Goal: Information Seeking & Learning: Learn about a topic

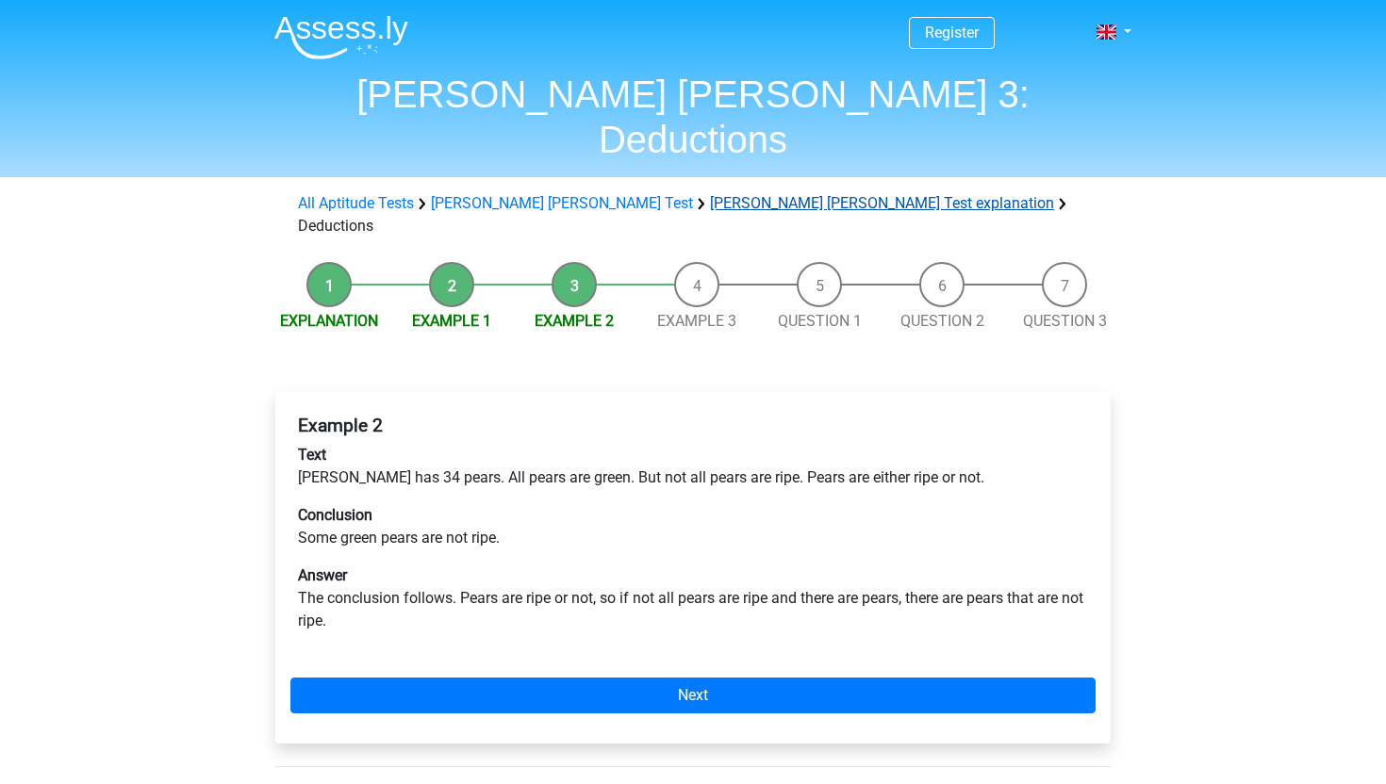
click at [710, 194] on link "[PERSON_NAME] [PERSON_NAME] Test explanation" at bounding box center [882, 203] width 344 height 18
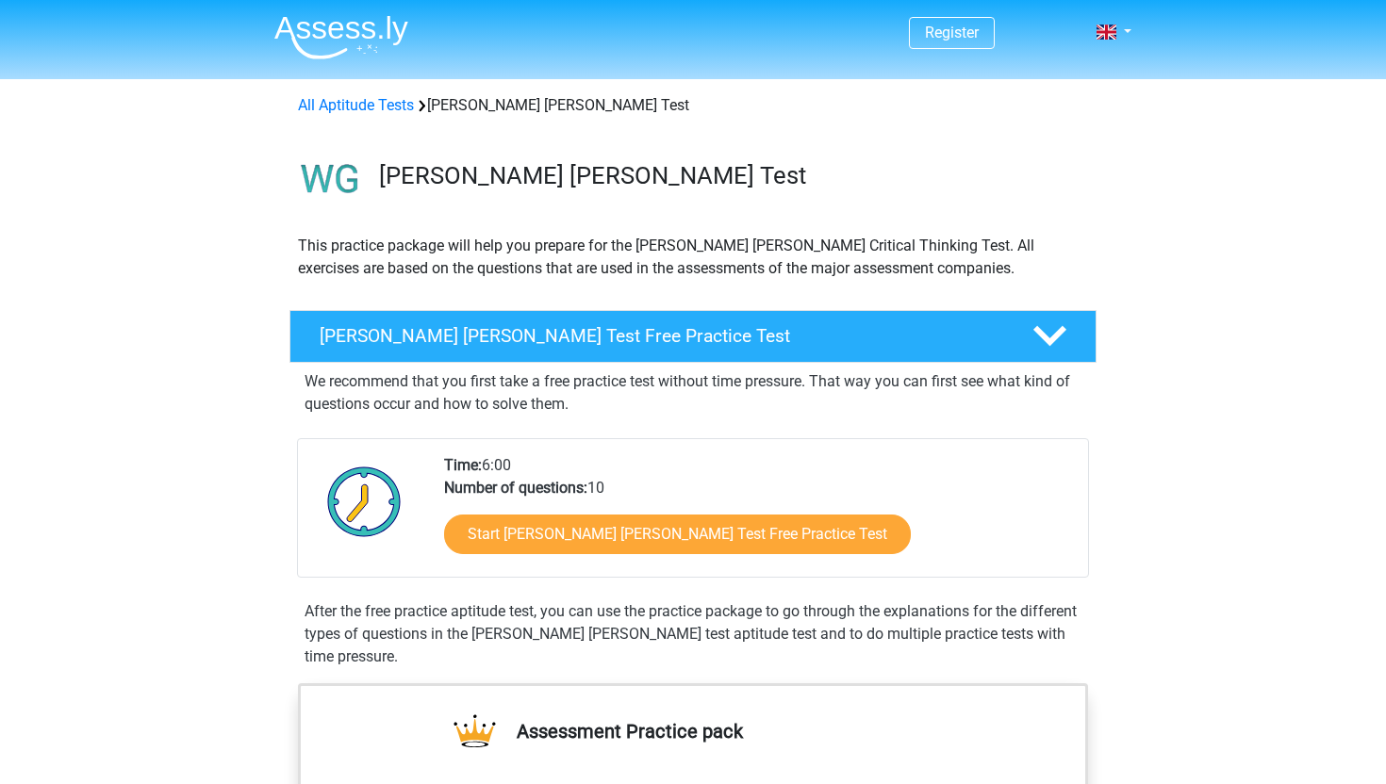
scroll to position [1127, 0]
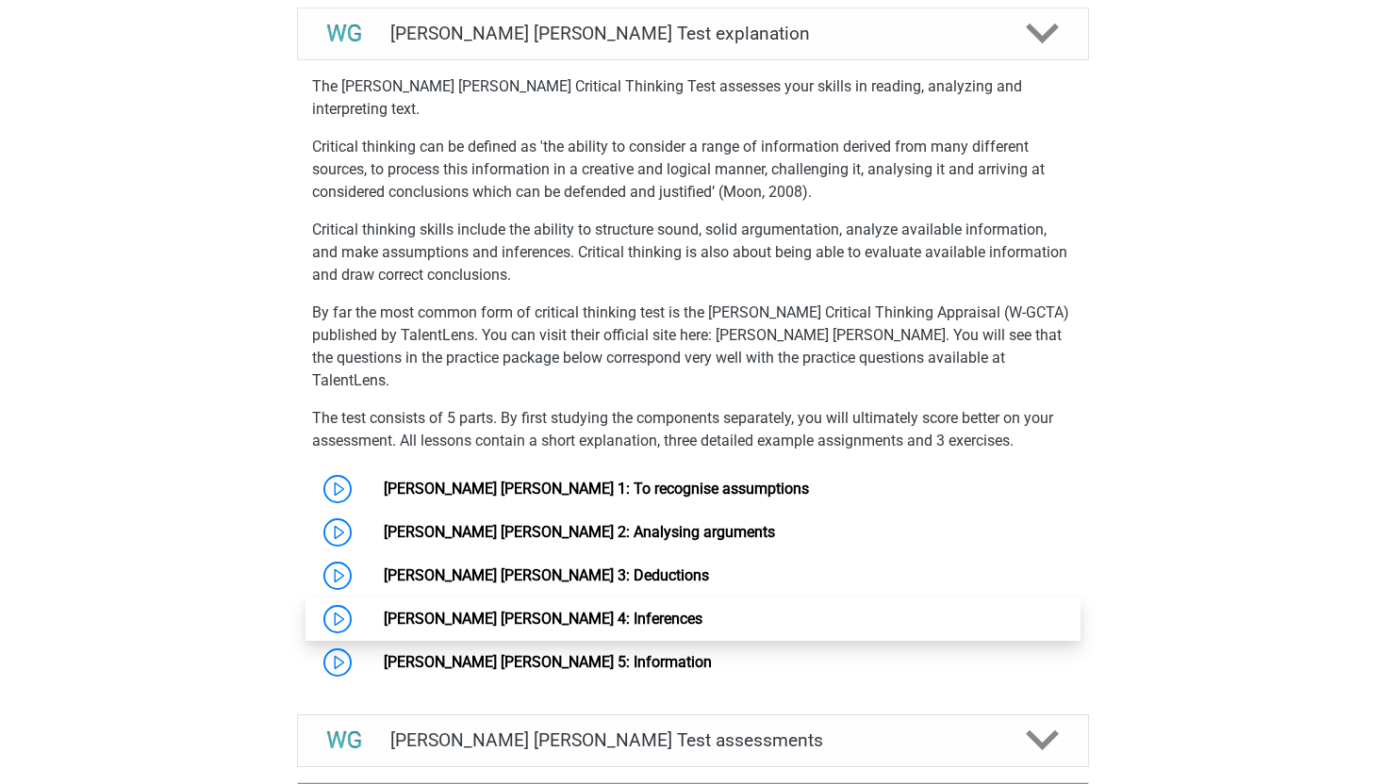
click at [546, 610] on link "[PERSON_NAME] [PERSON_NAME] 4: Inferences" at bounding box center [543, 619] width 319 height 18
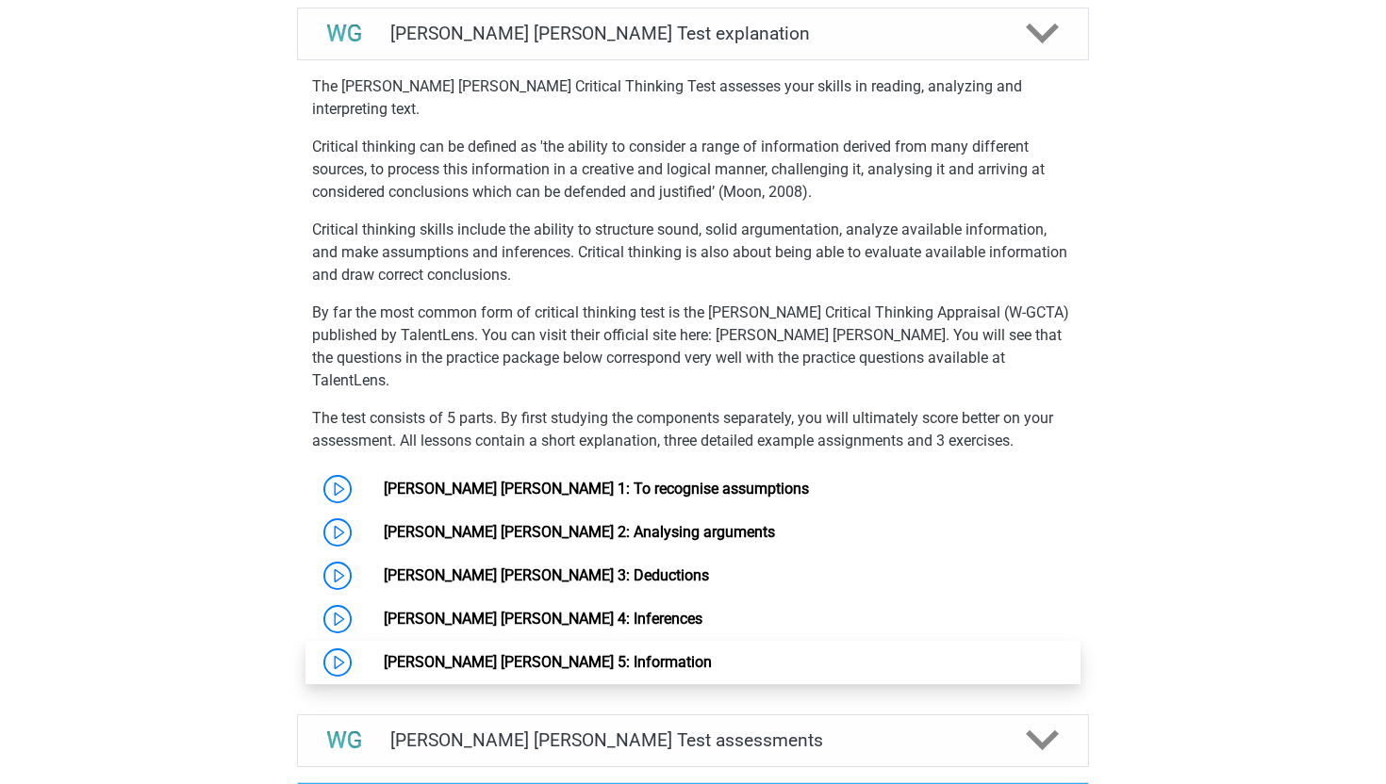
click at [485, 653] on link "[PERSON_NAME] [PERSON_NAME] 5: Information" at bounding box center [548, 662] width 328 height 18
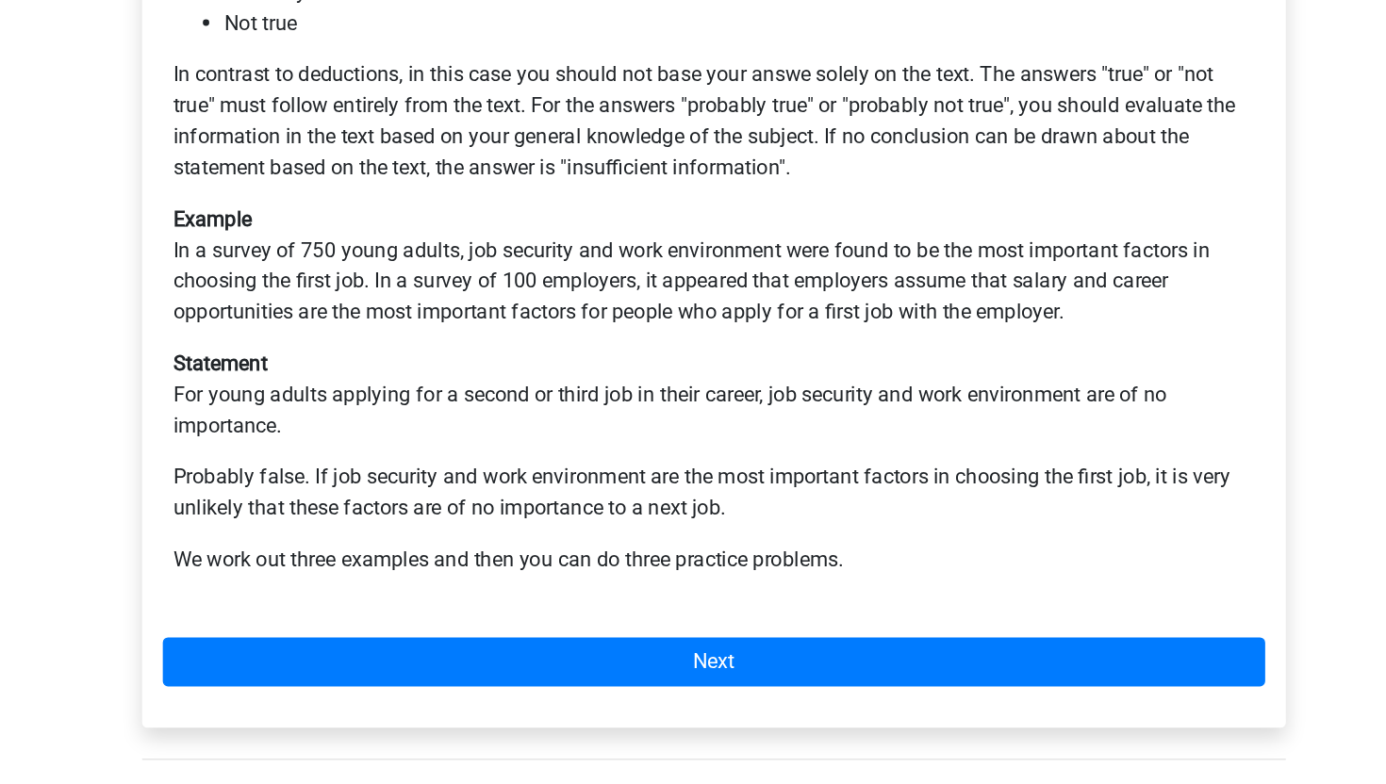
scroll to position [340, 0]
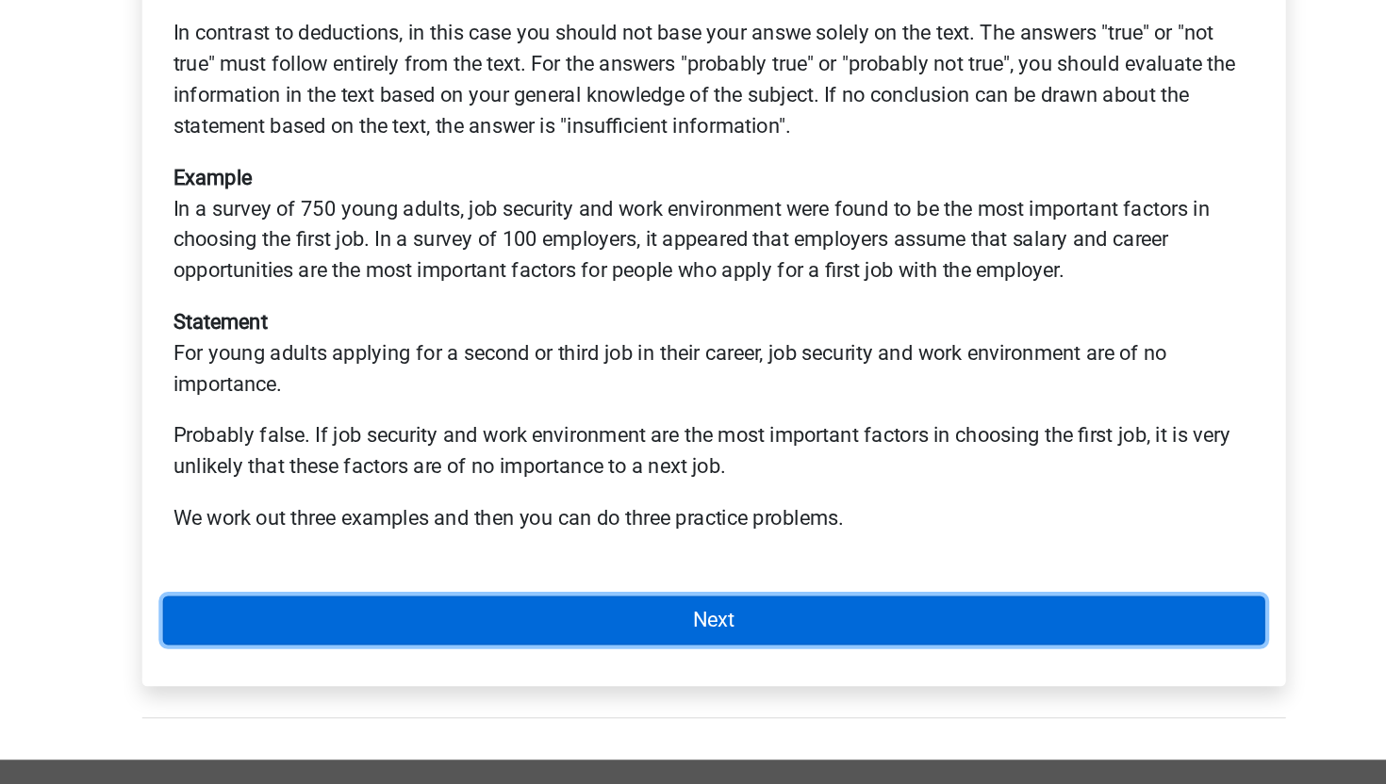
click at [641, 647] on link "Next" at bounding box center [692, 665] width 805 height 36
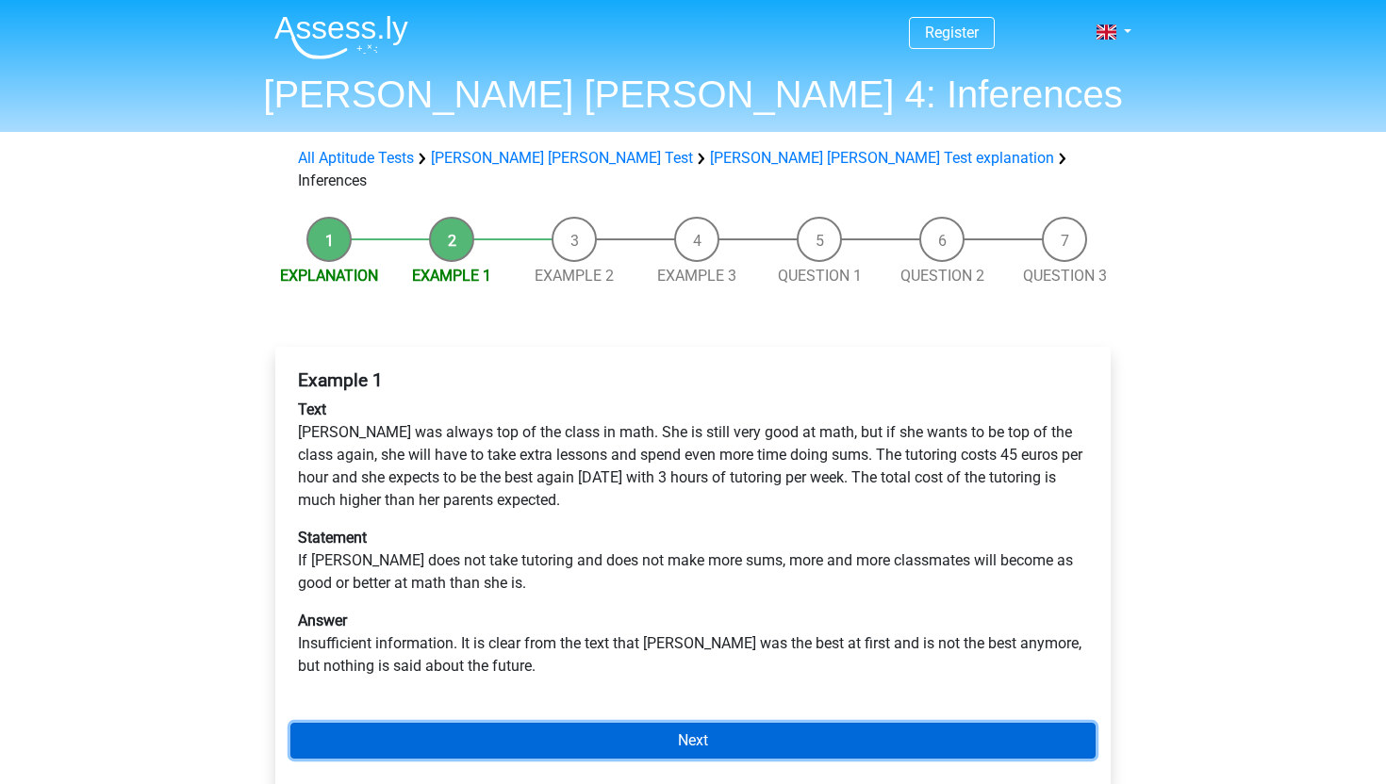
click at [835, 723] on link "Next" at bounding box center [692, 741] width 805 height 36
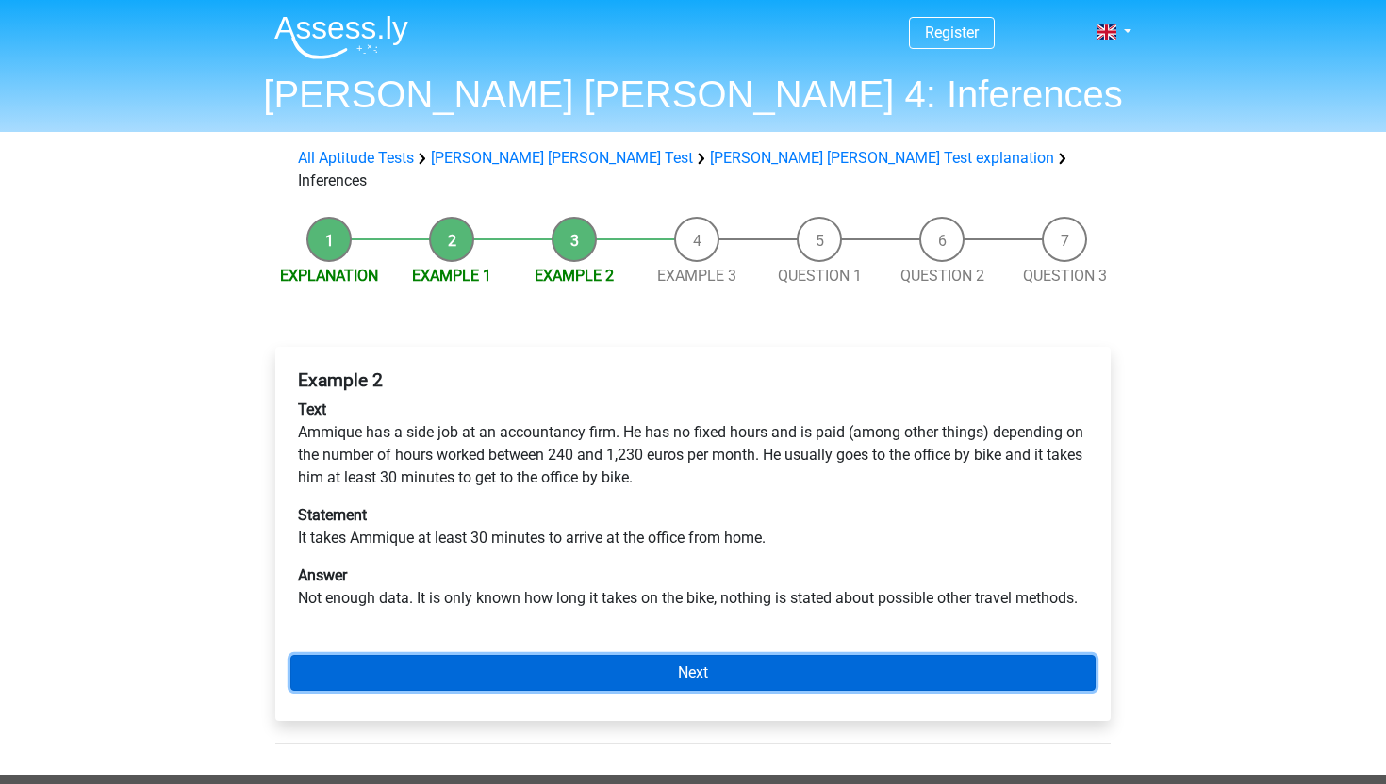
click at [754, 655] on link "Next" at bounding box center [692, 673] width 805 height 36
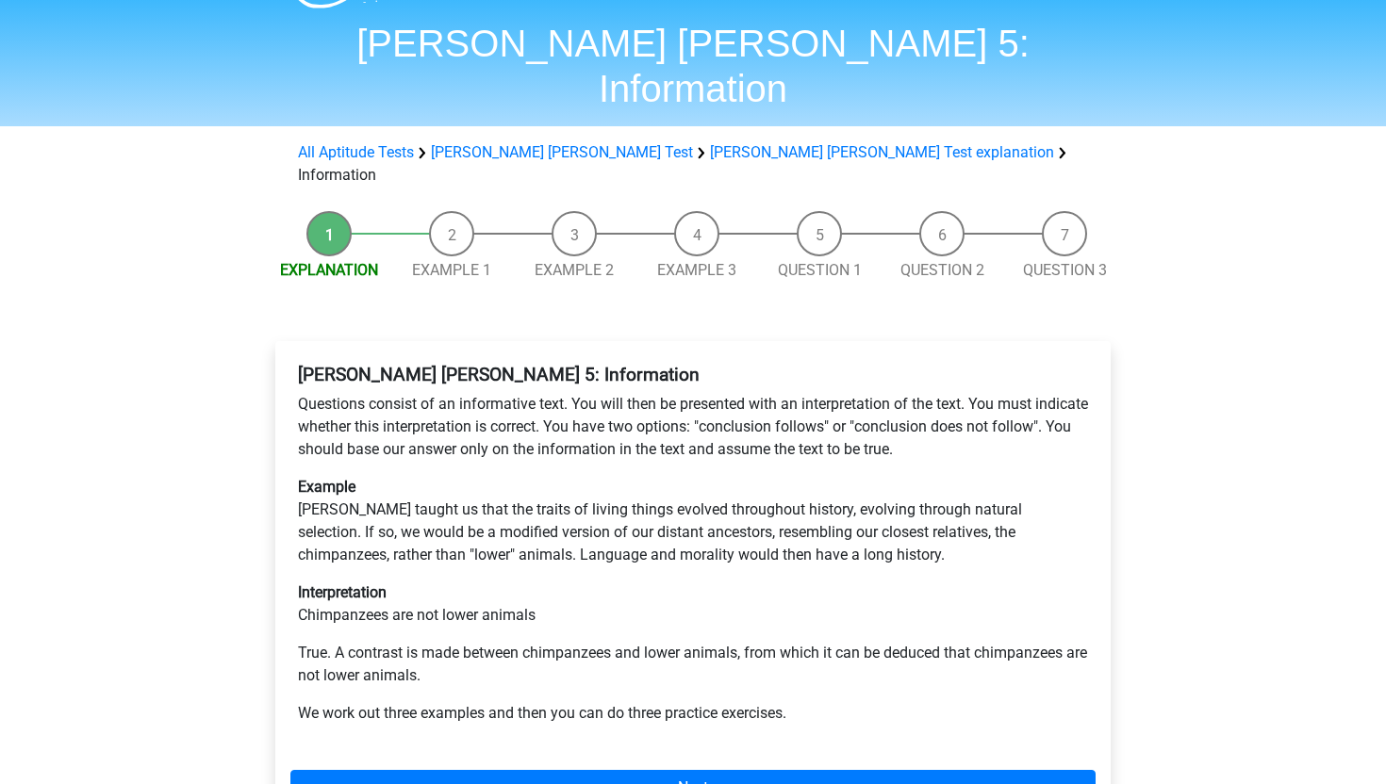
scroll to position [58, 0]
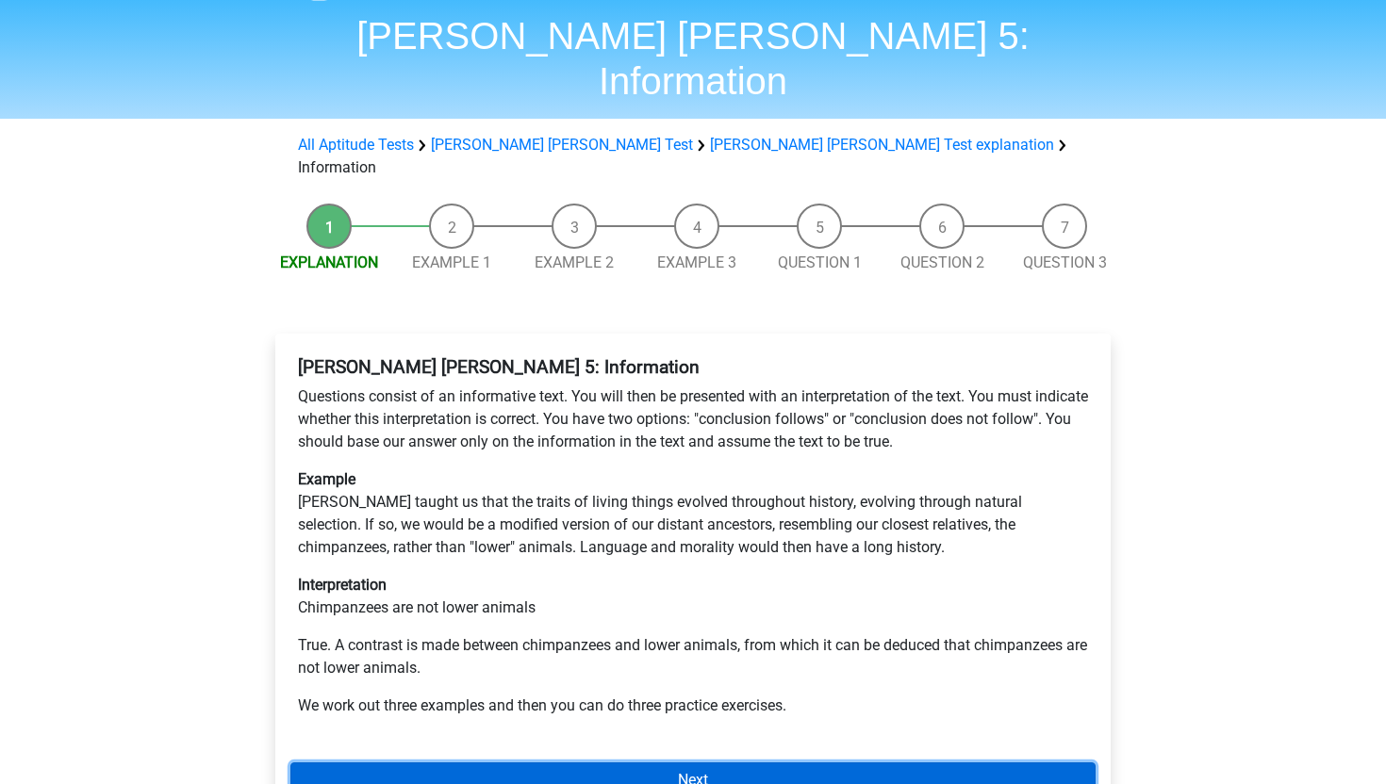
click at [303, 763] on link "Next" at bounding box center [692, 781] width 805 height 36
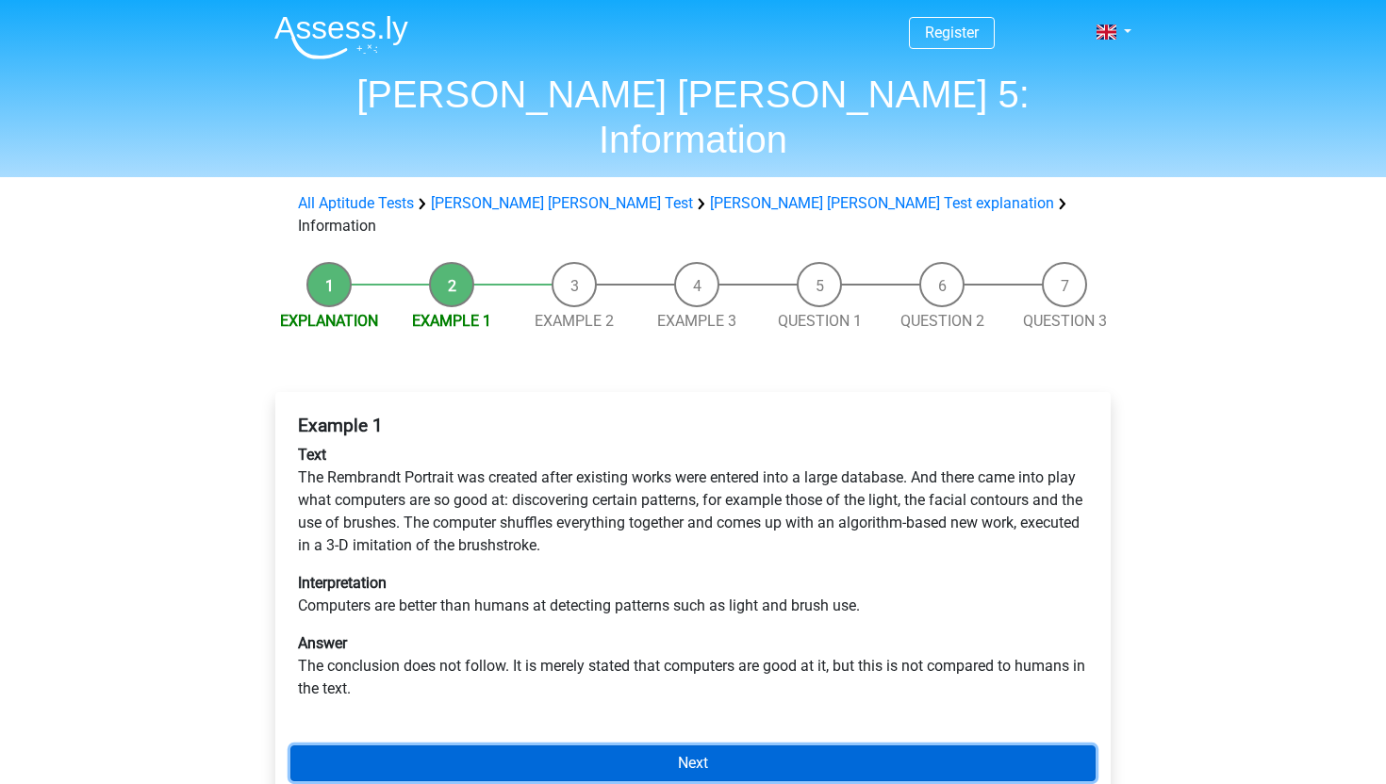
click at [377, 746] on link "Next" at bounding box center [692, 764] width 805 height 36
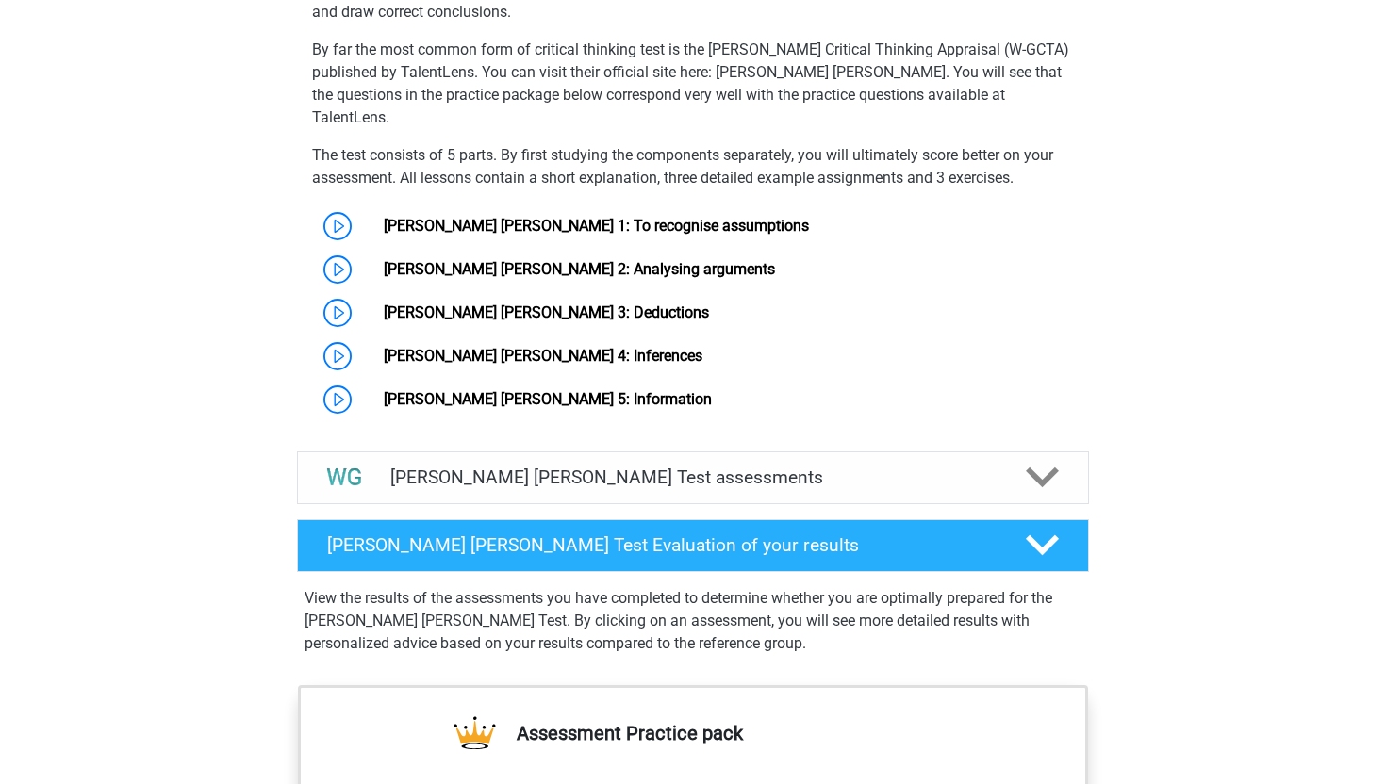
scroll to position [1420, 0]
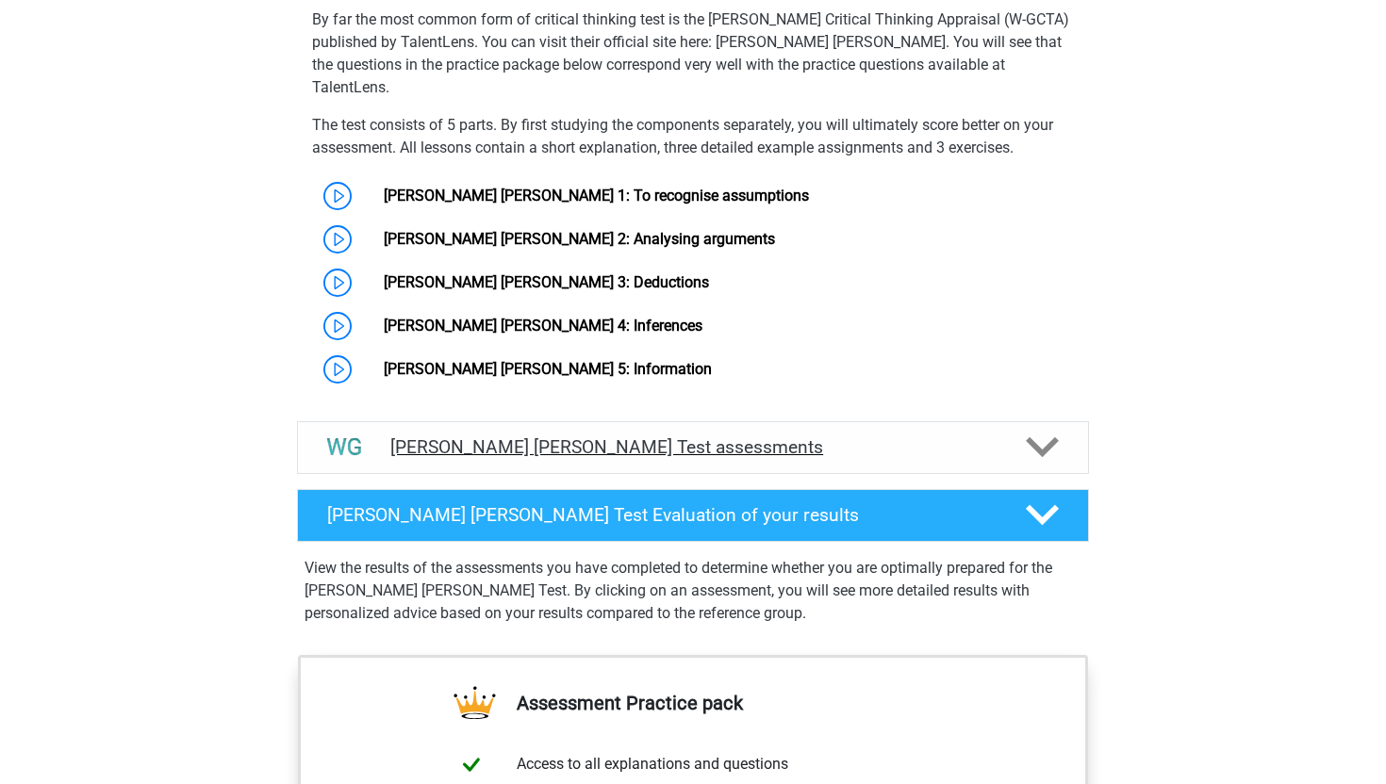
click at [457, 436] on h4 "[PERSON_NAME] [PERSON_NAME] Test assessments" at bounding box center [692, 447] width 605 height 22
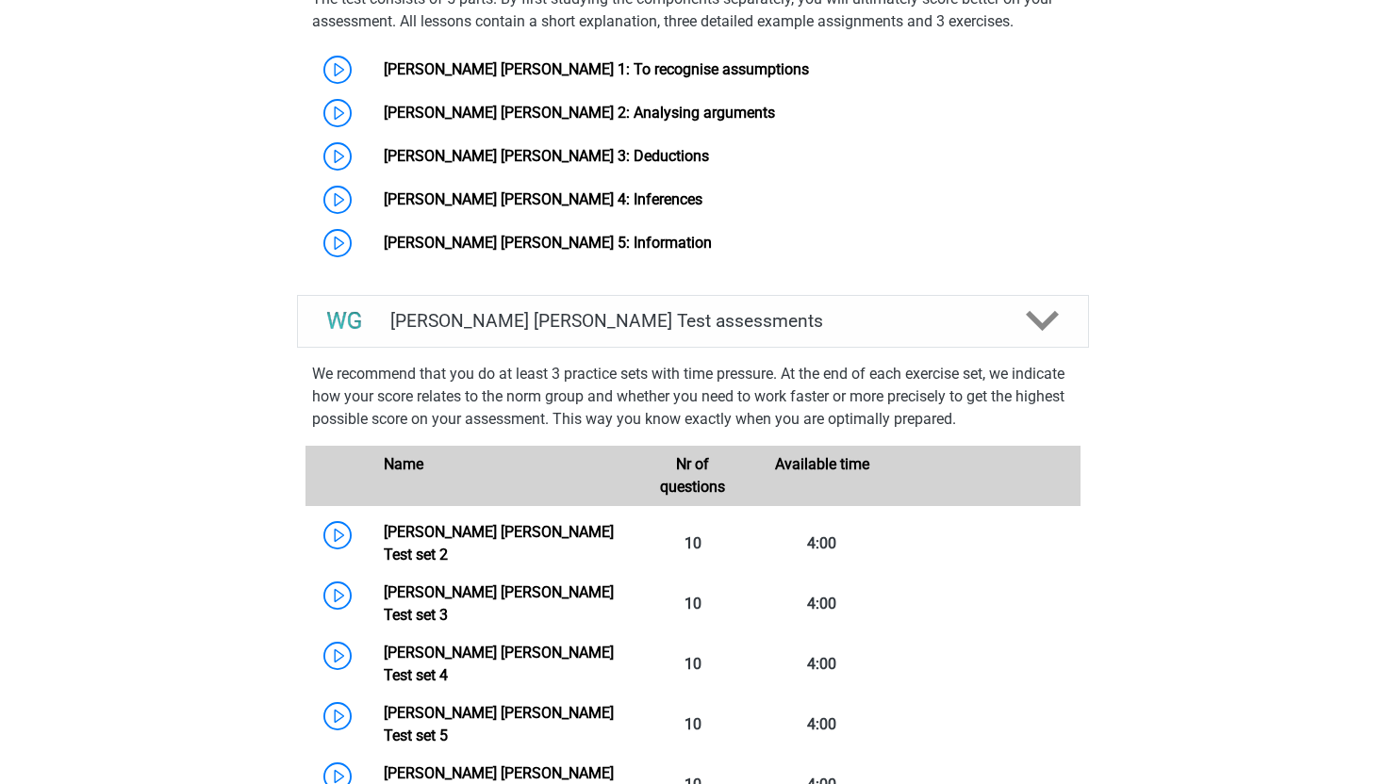
scroll to position [1562, 0]
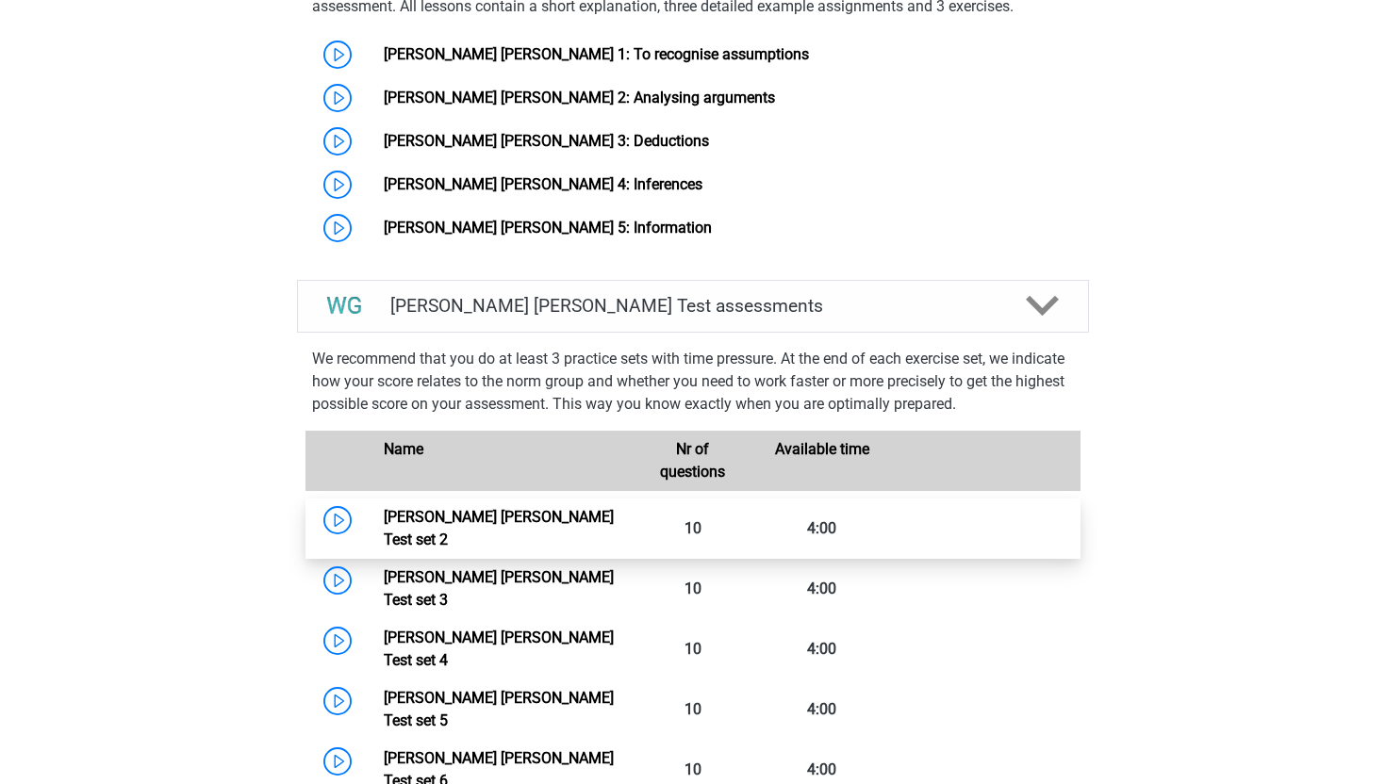
click at [384, 508] on link "Watson Glaser Test set 2" at bounding box center [499, 528] width 230 height 41
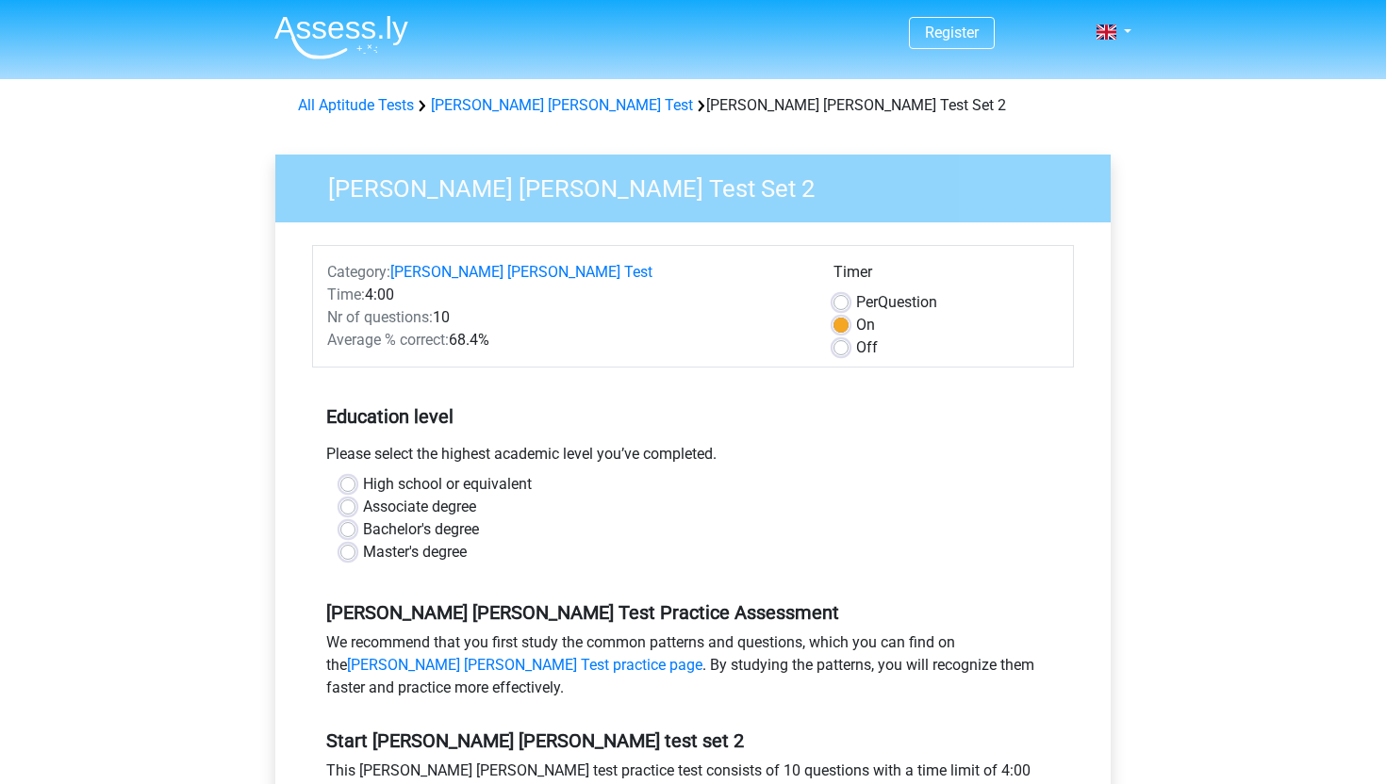
click at [369, 486] on label "High school or equivalent" at bounding box center [447, 484] width 169 height 23
click at [355, 486] on input "High school or equivalent" at bounding box center [347, 482] width 15 height 19
radio input "true"
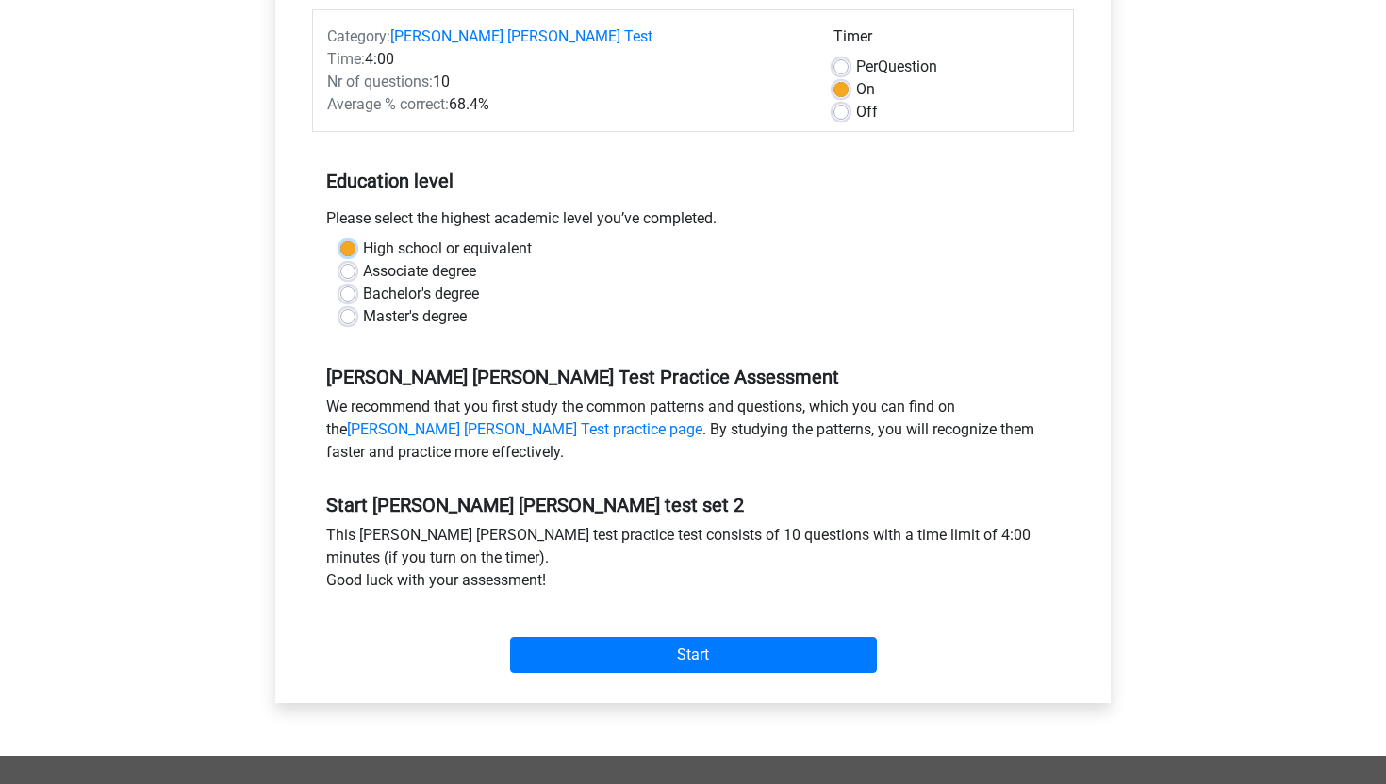
scroll to position [316, 0]
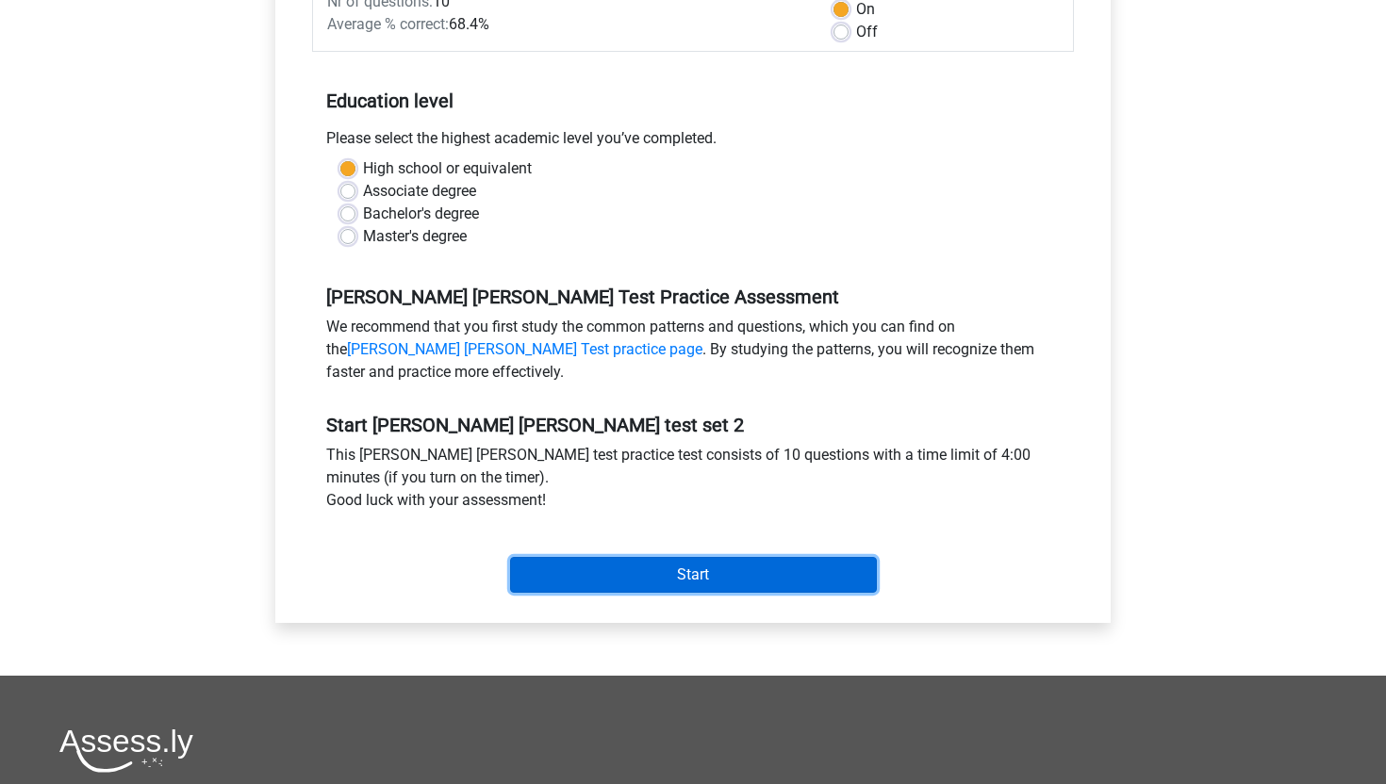
click at [597, 568] on input "Start" at bounding box center [693, 575] width 367 height 36
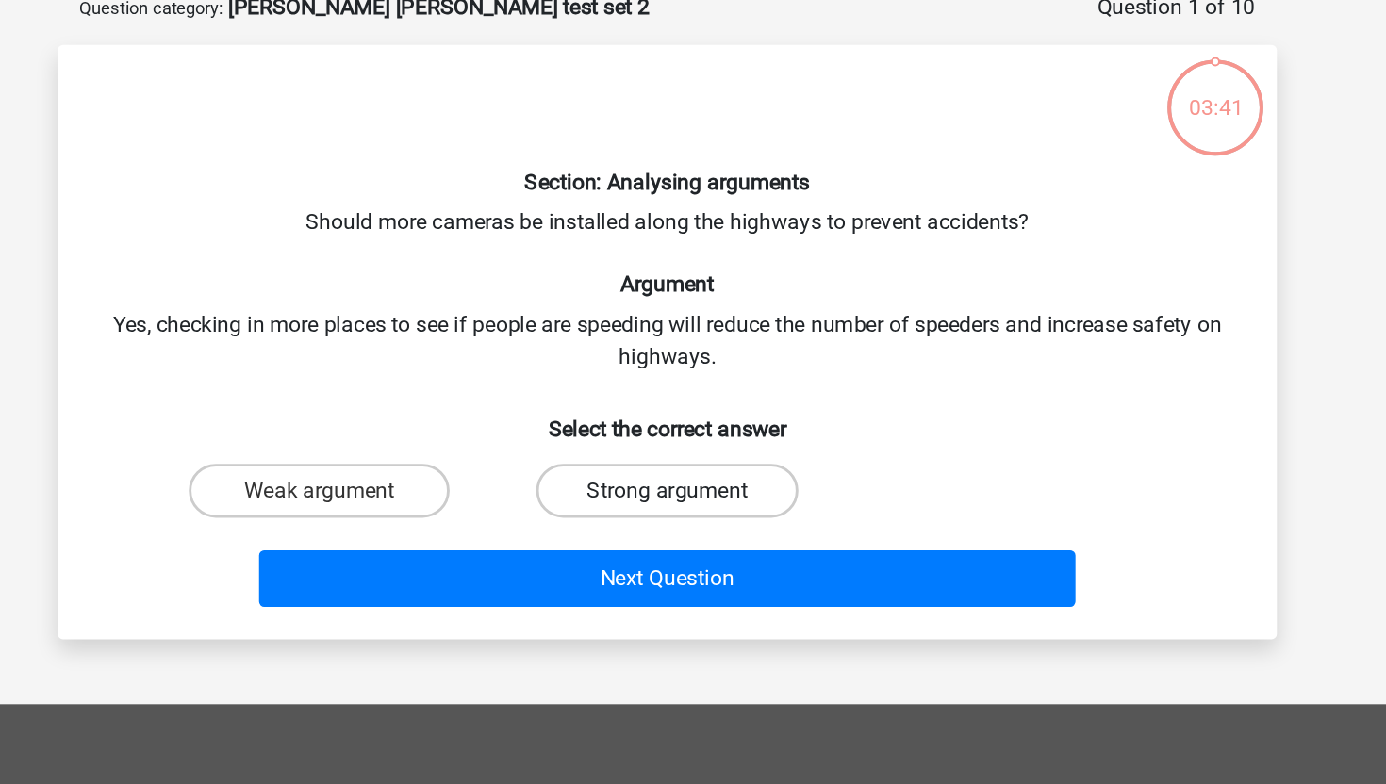
click at [711, 439] on label "Strong argument" at bounding box center [692, 443] width 182 height 38
click at [705, 443] on input "Strong argument" at bounding box center [699, 449] width 12 height 12
radio input "true"
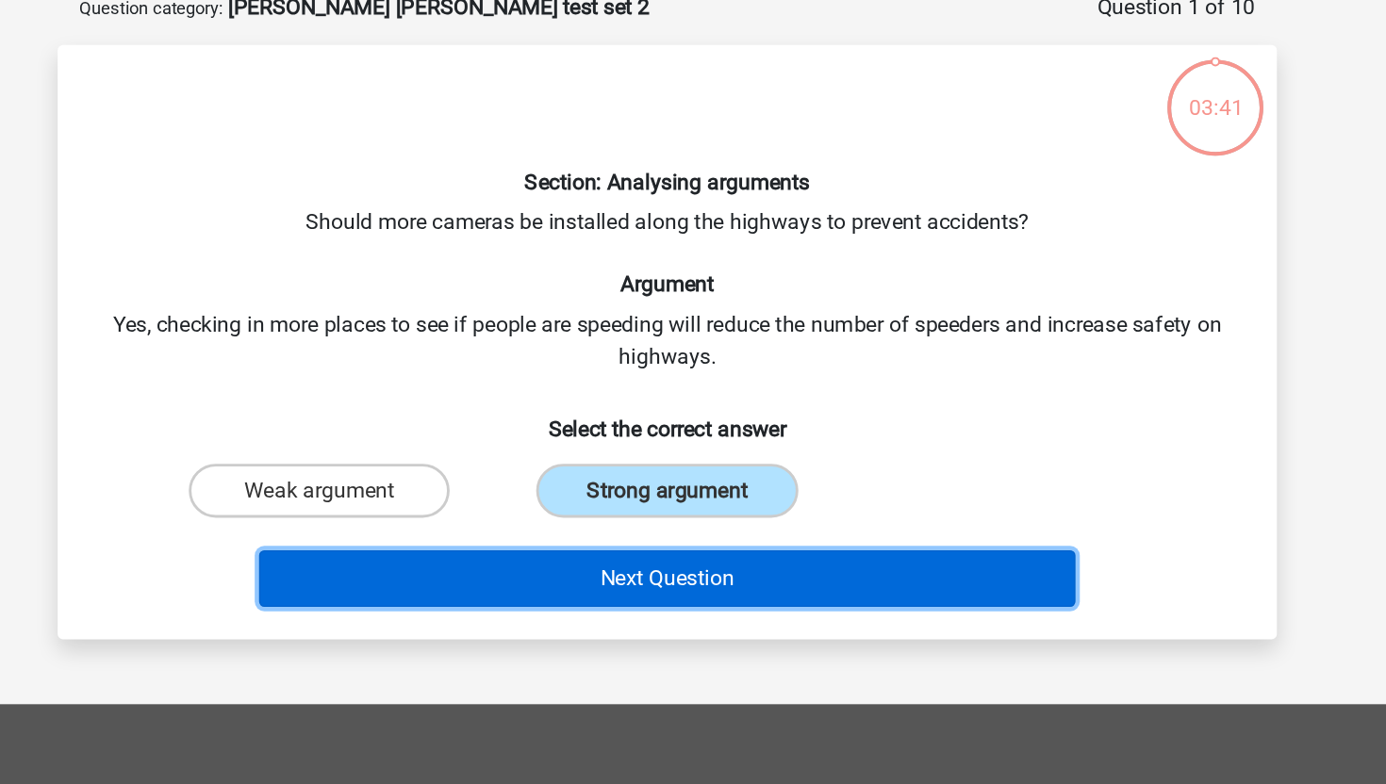
click at [688, 502] on button "Next Question" at bounding box center [693, 504] width 570 height 40
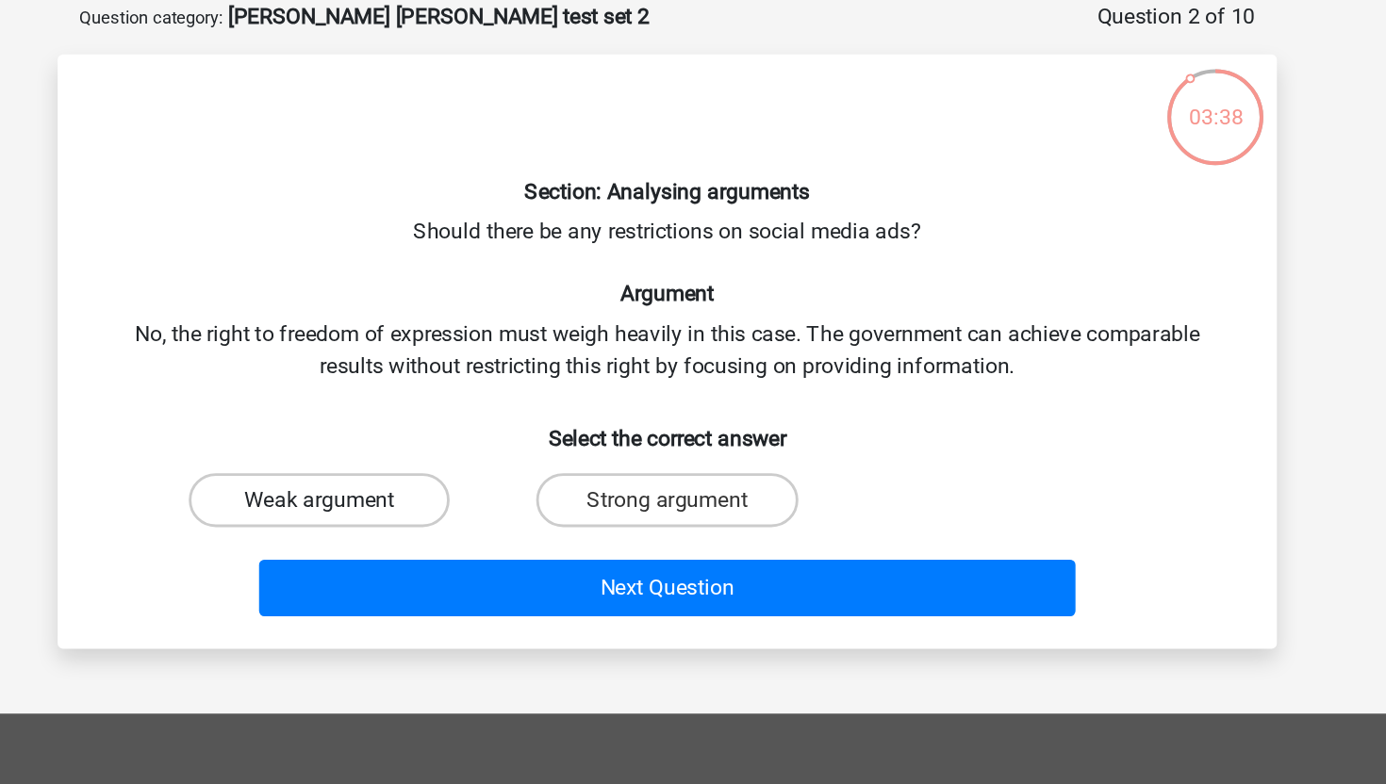
click at [498, 442] on label "Weak argument" at bounding box center [450, 443] width 182 height 38
click at [463, 443] on input "Weak argument" at bounding box center [457, 449] width 12 height 12
radio input "true"
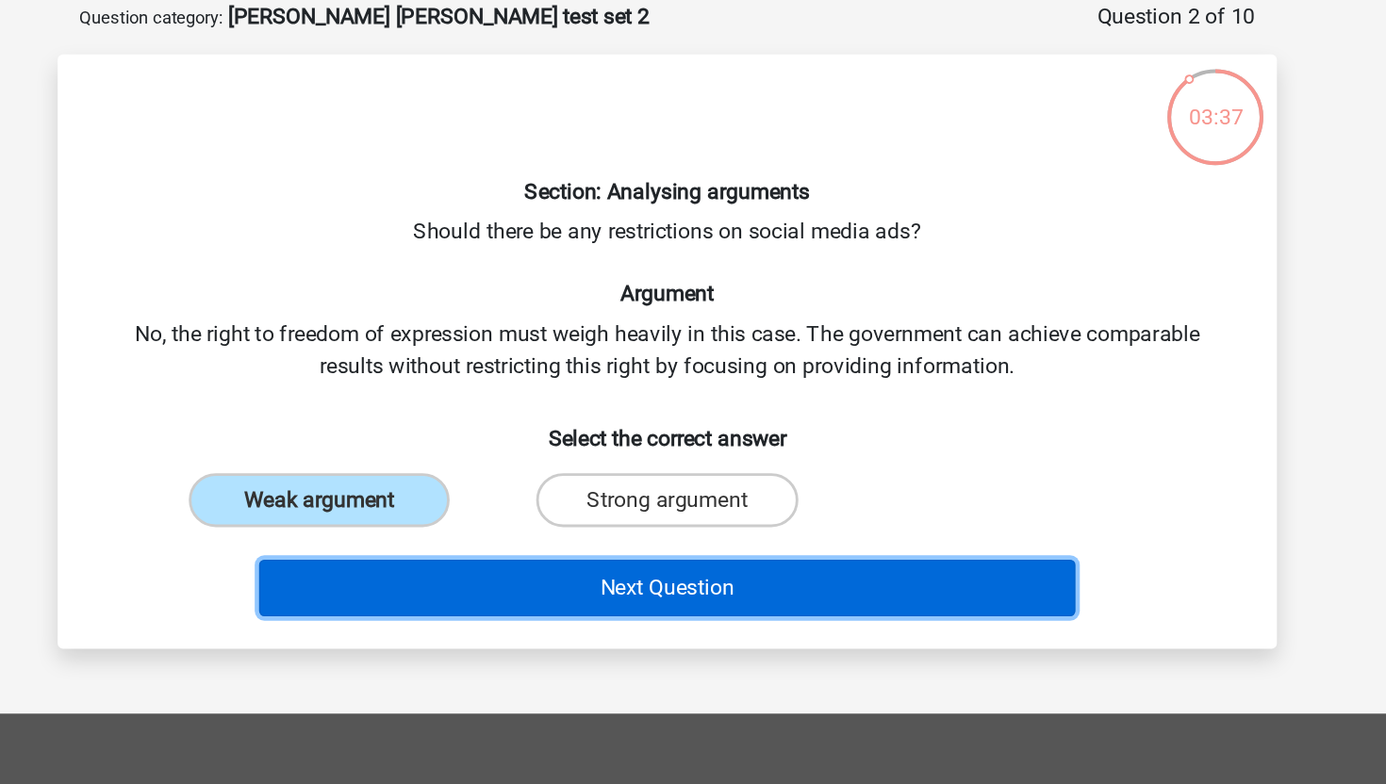
click at [498, 488] on button "Next Question" at bounding box center [693, 504] width 570 height 40
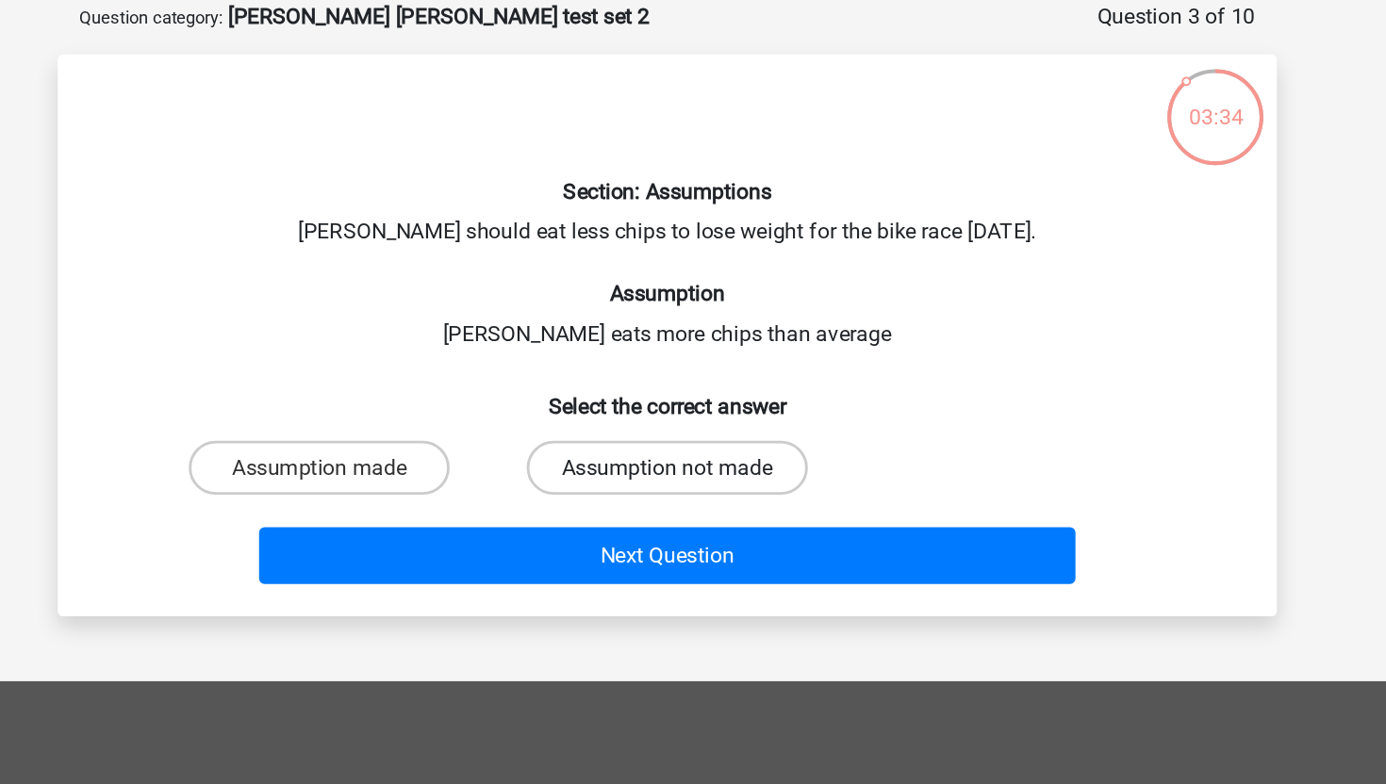
click at [627, 426] on label "Assumption not made" at bounding box center [693, 421] width 196 height 38
click at [693, 426] on input "Assumption not made" at bounding box center [699, 426] width 12 height 12
radio input "true"
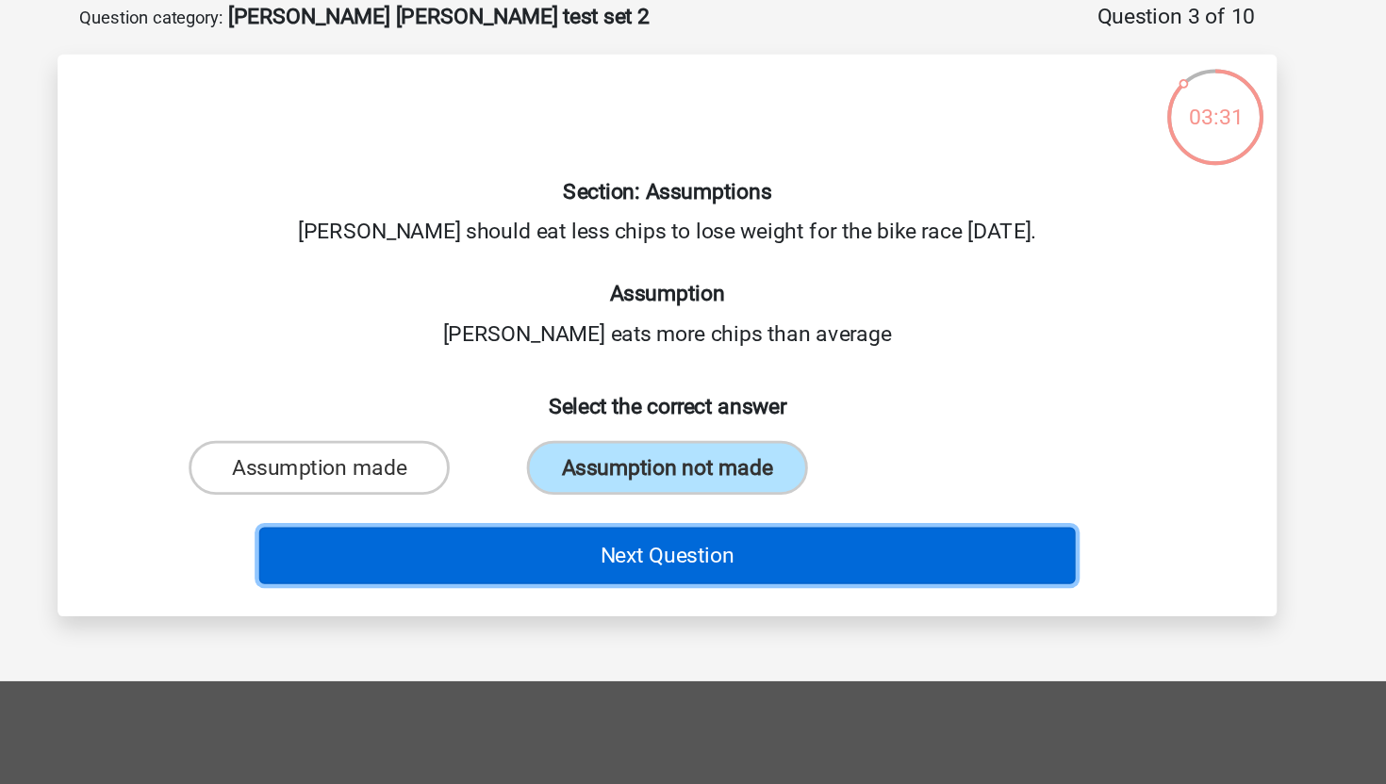
click at [628, 478] on button "Next Question" at bounding box center [693, 482] width 570 height 40
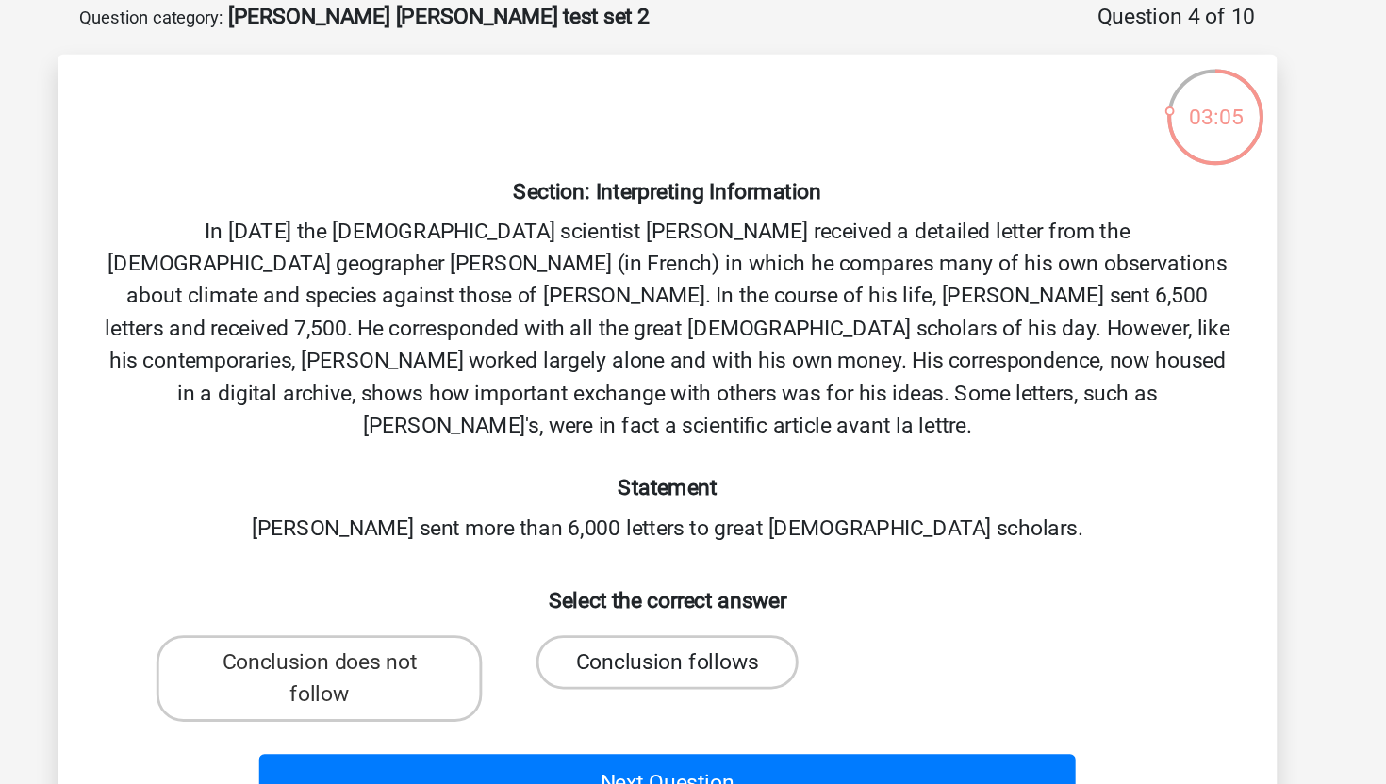
click at [642, 537] on label "Conclusion follows" at bounding box center [692, 556] width 182 height 38
click at [693, 556] on input "Conclusion follows" at bounding box center [699, 562] width 12 height 12
radio input "true"
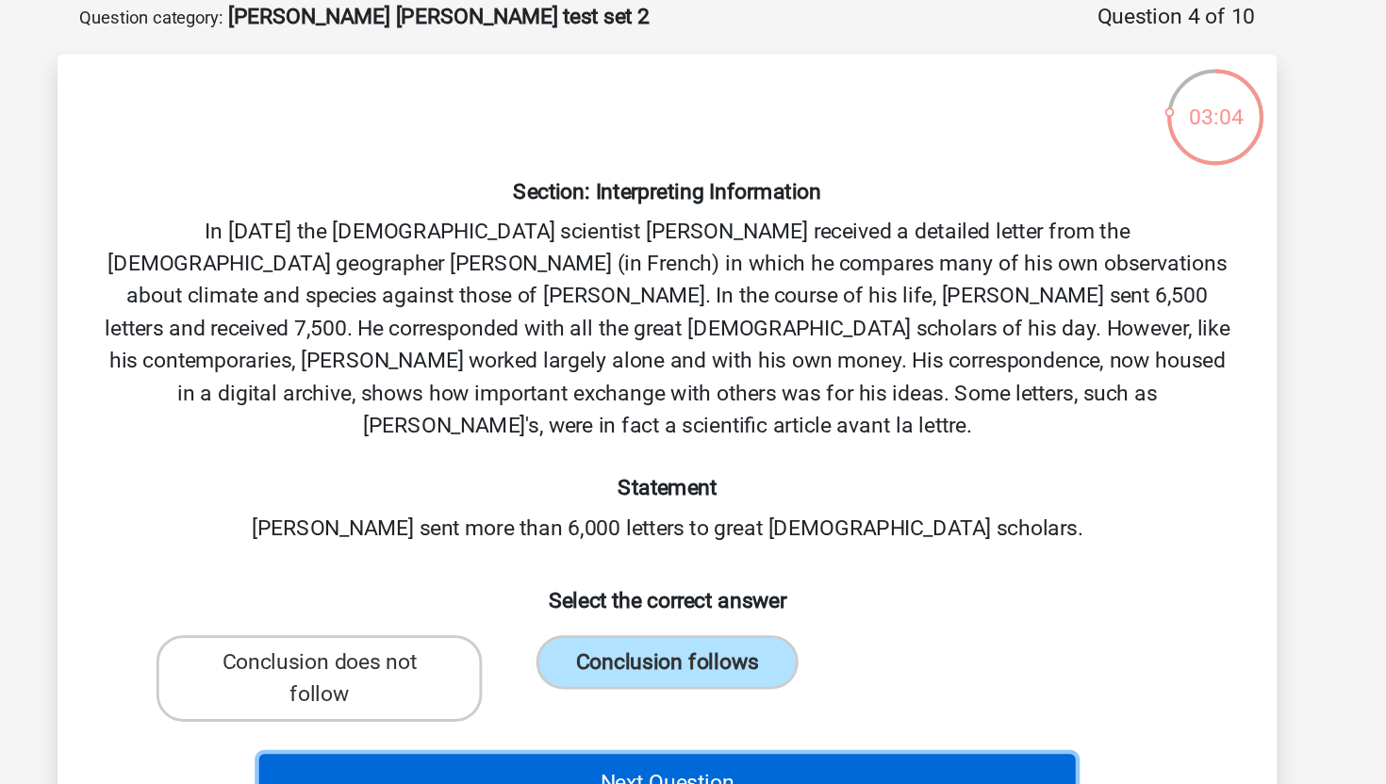
click at [639, 620] on button "Next Question" at bounding box center [693, 640] width 570 height 40
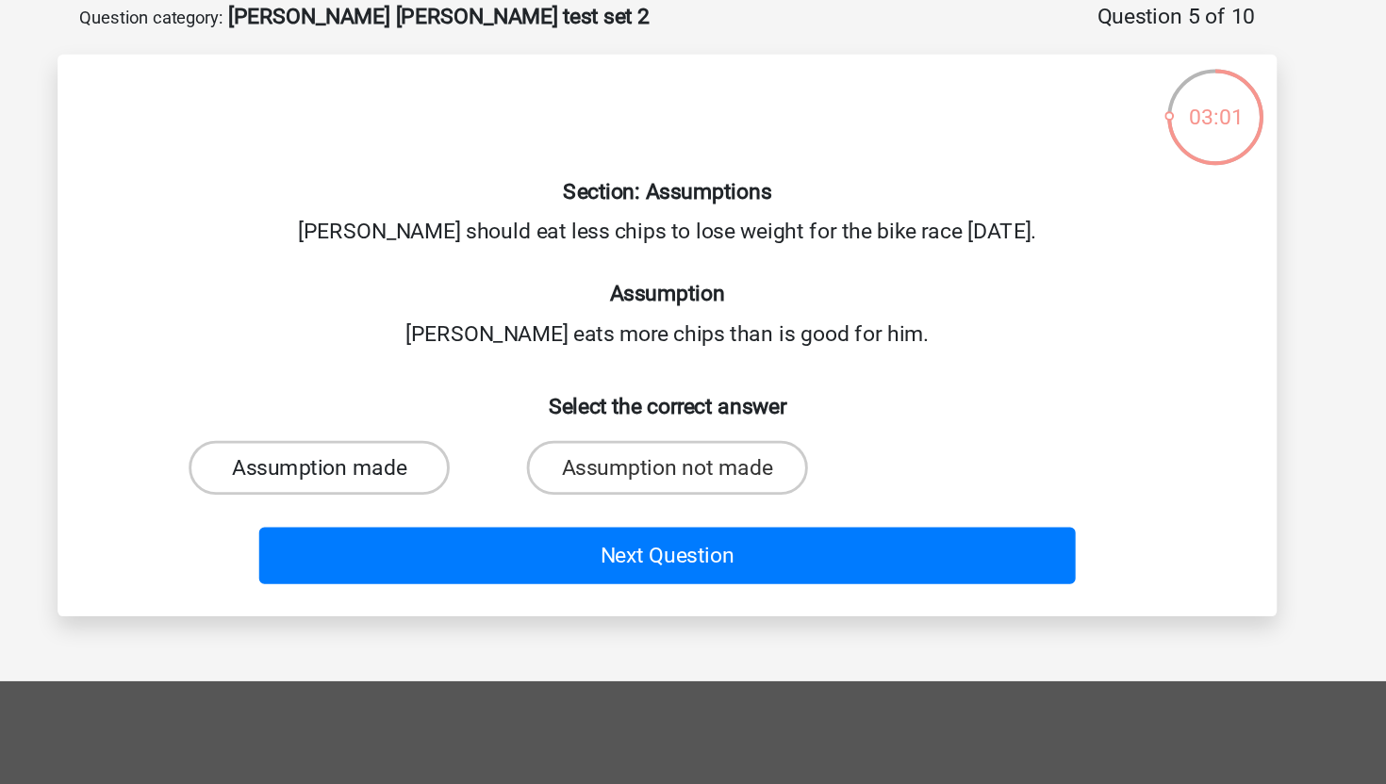
click at [508, 420] on label "Assumption made" at bounding box center [450, 421] width 182 height 38
click at [463, 420] on input "Assumption made" at bounding box center [457, 426] width 12 height 12
radio input "true"
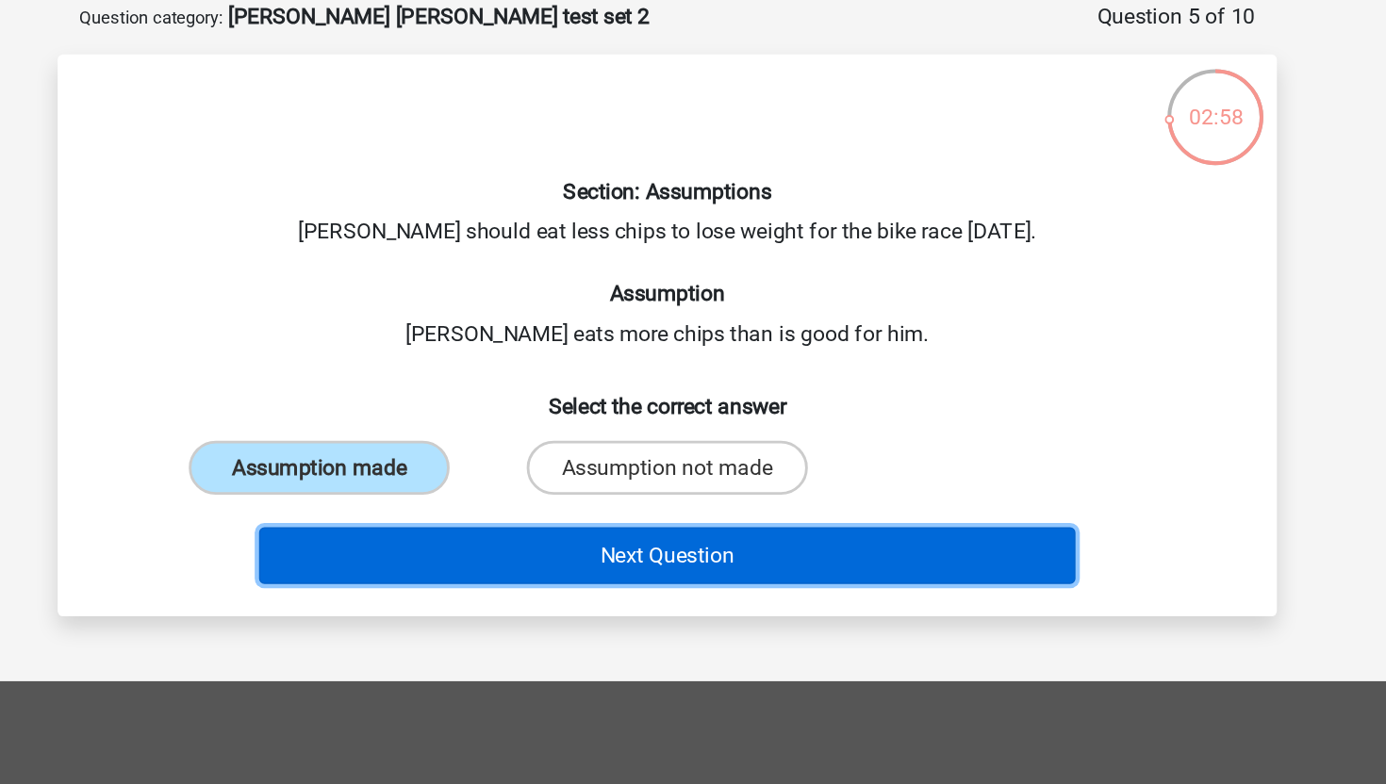
click at [558, 476] on button "Next Question" at bounding box center [693, 482] width 570 height 40
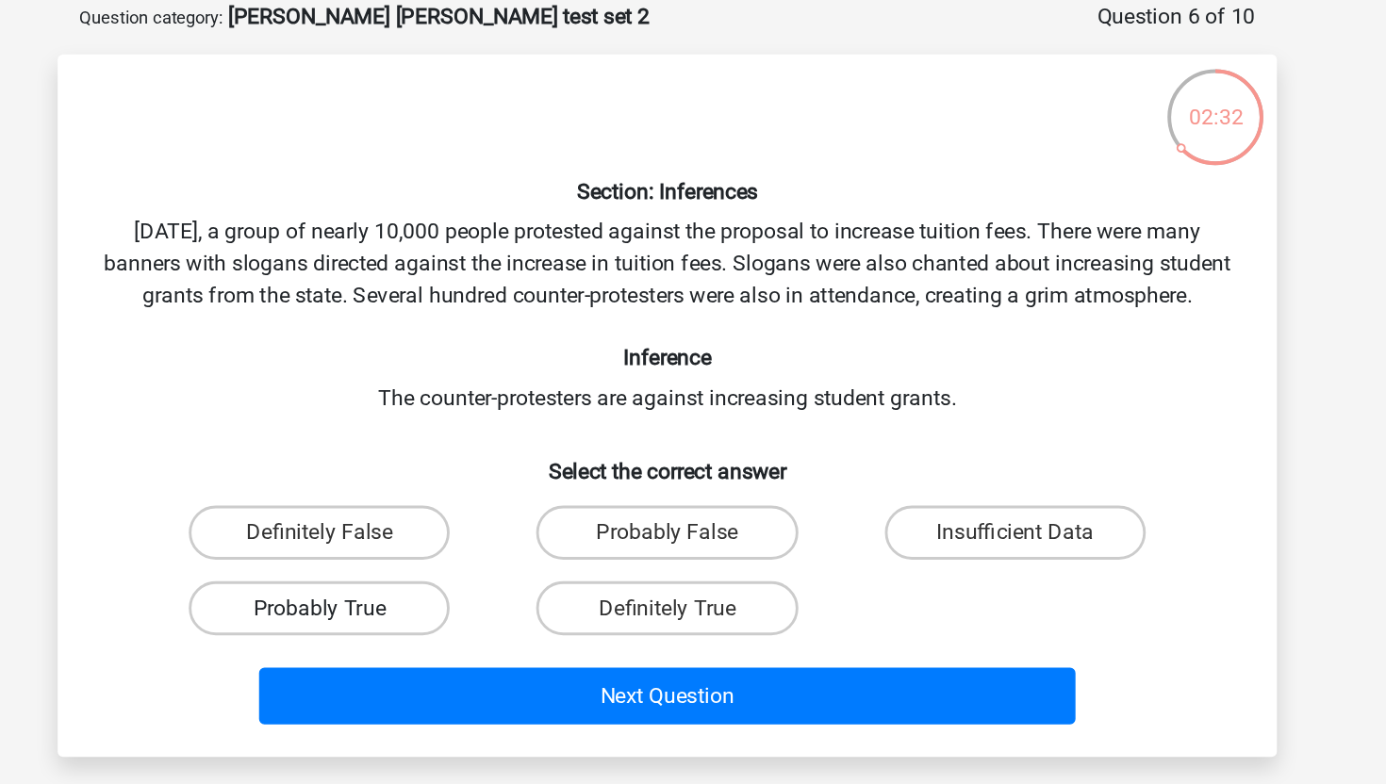
click at [508, 527] on label "Probably True" at bounding box center [450, 519] width 182 height 38
click at [463, 527] on input "Probably True" at bounding box center [457, 524] width 12 height 12
radio input "true"
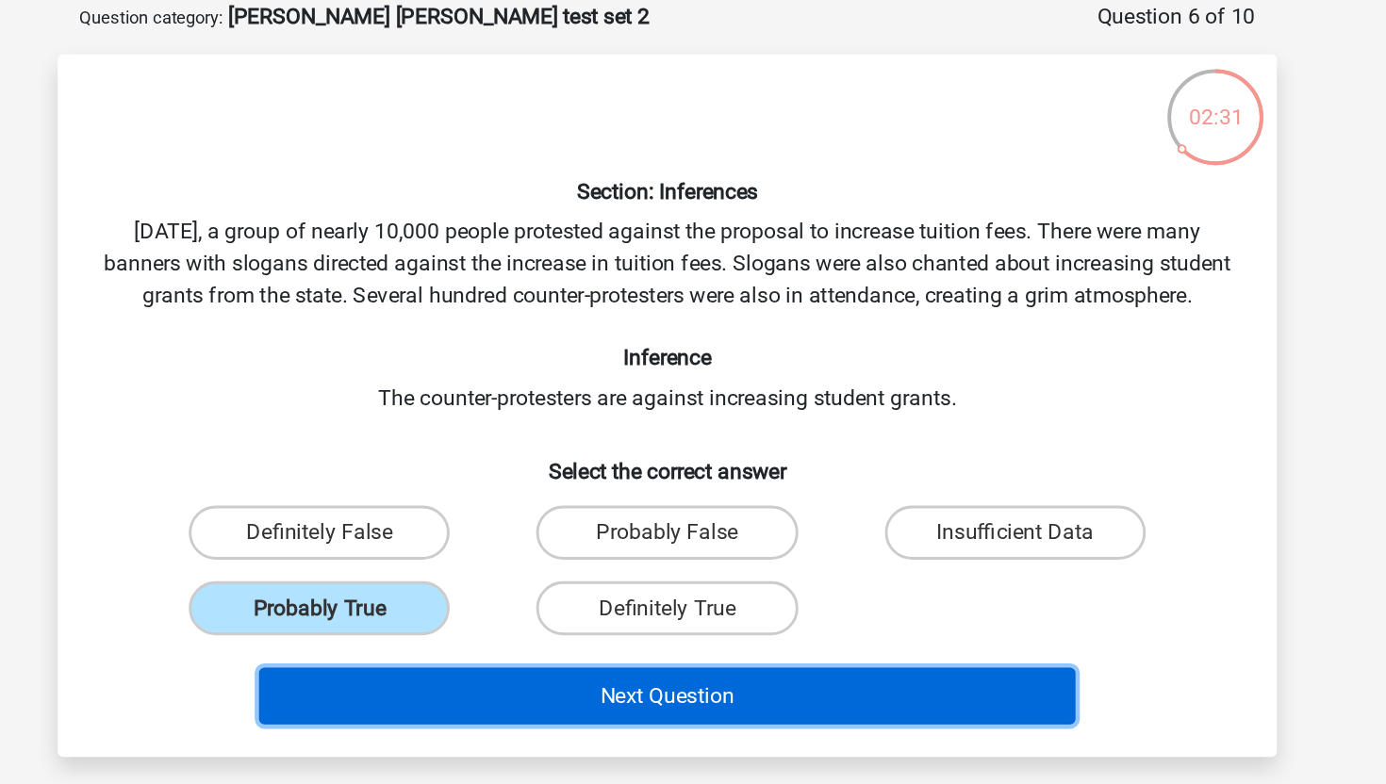
click at [535, 599] on button "Next Question" at bounding box center [693, 580] width 570 height 40
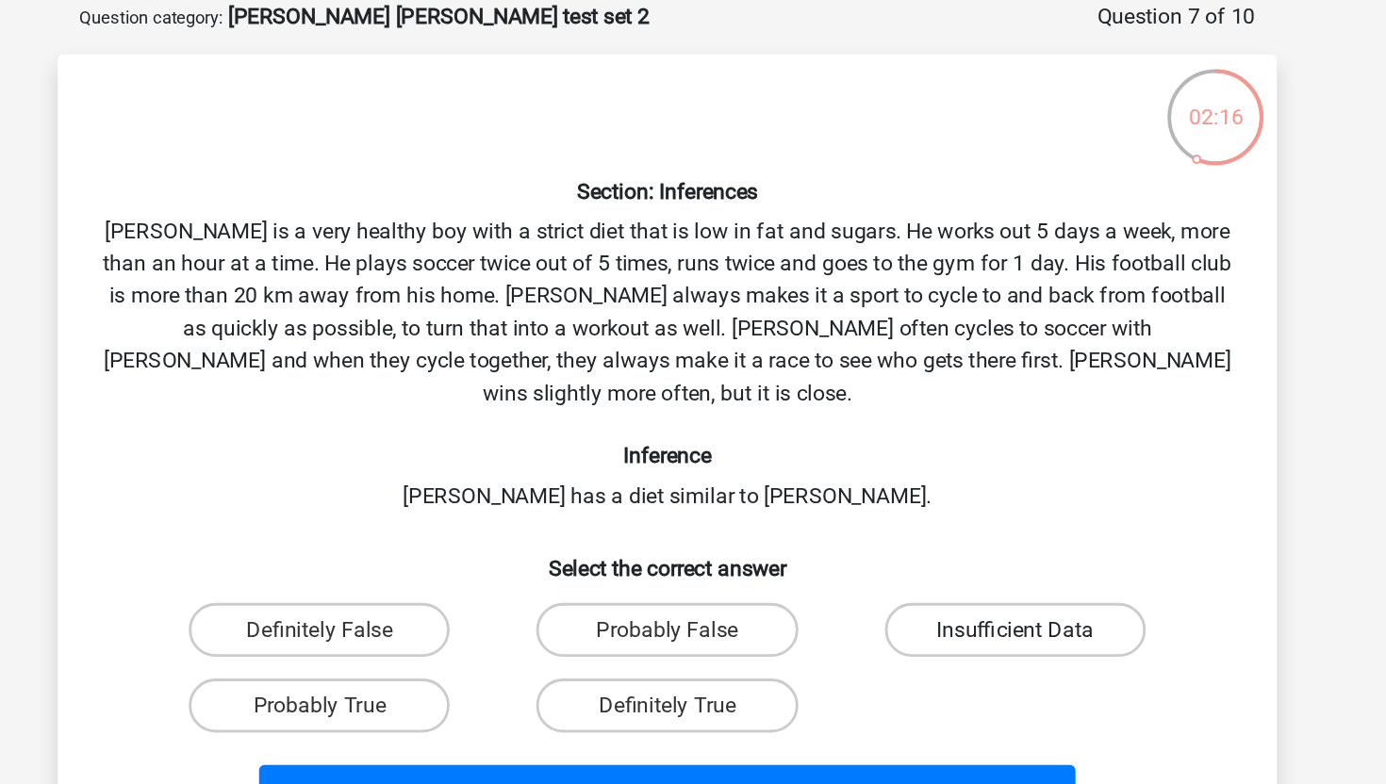
click at [887, 515] on label "Insufficient Data" at bounding box center [936, 534] width 182 height 38
click at [935, 533] on input "Insufficient Data" at bounding box center [941, 539] width 12 height 12
radio input "true"
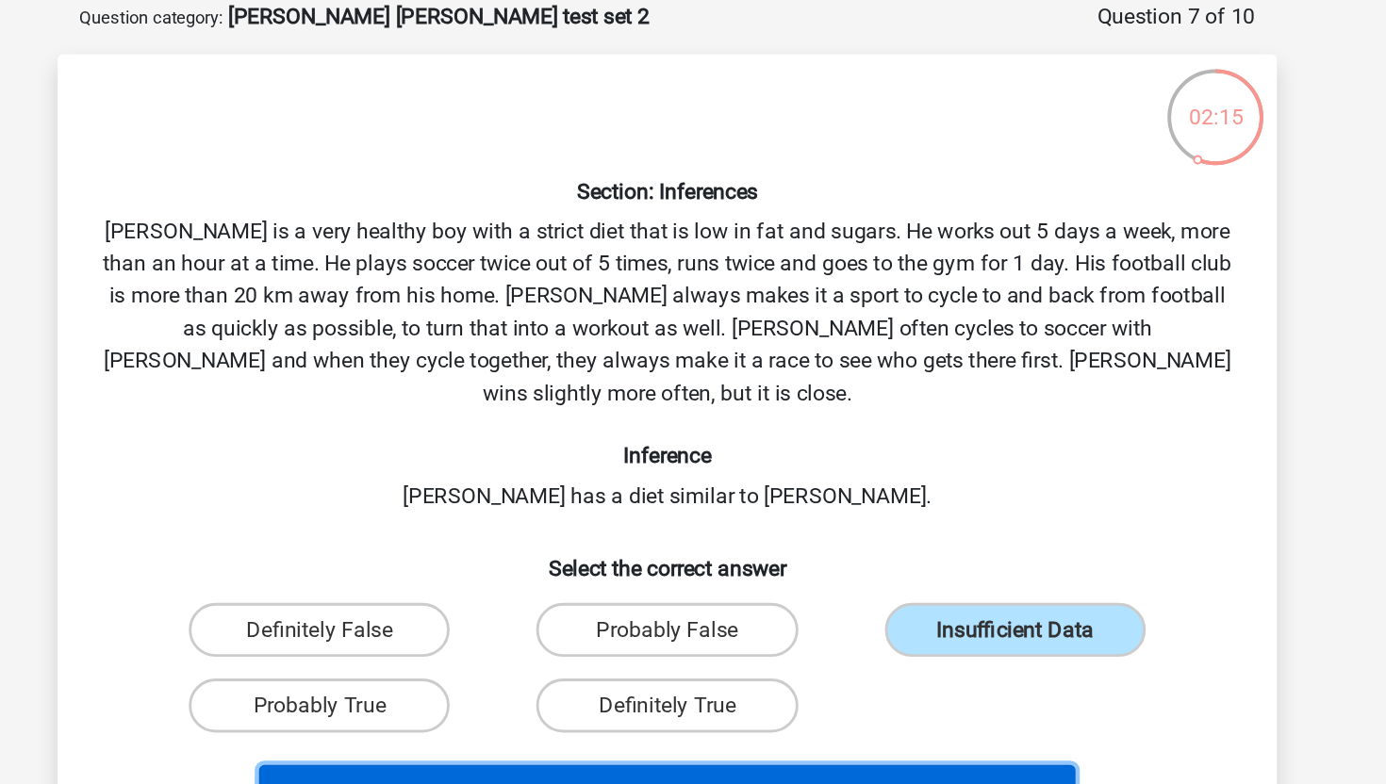
click at [820, 628] on button "Next Question" at bounding box center [693, 648] width 570 height 40
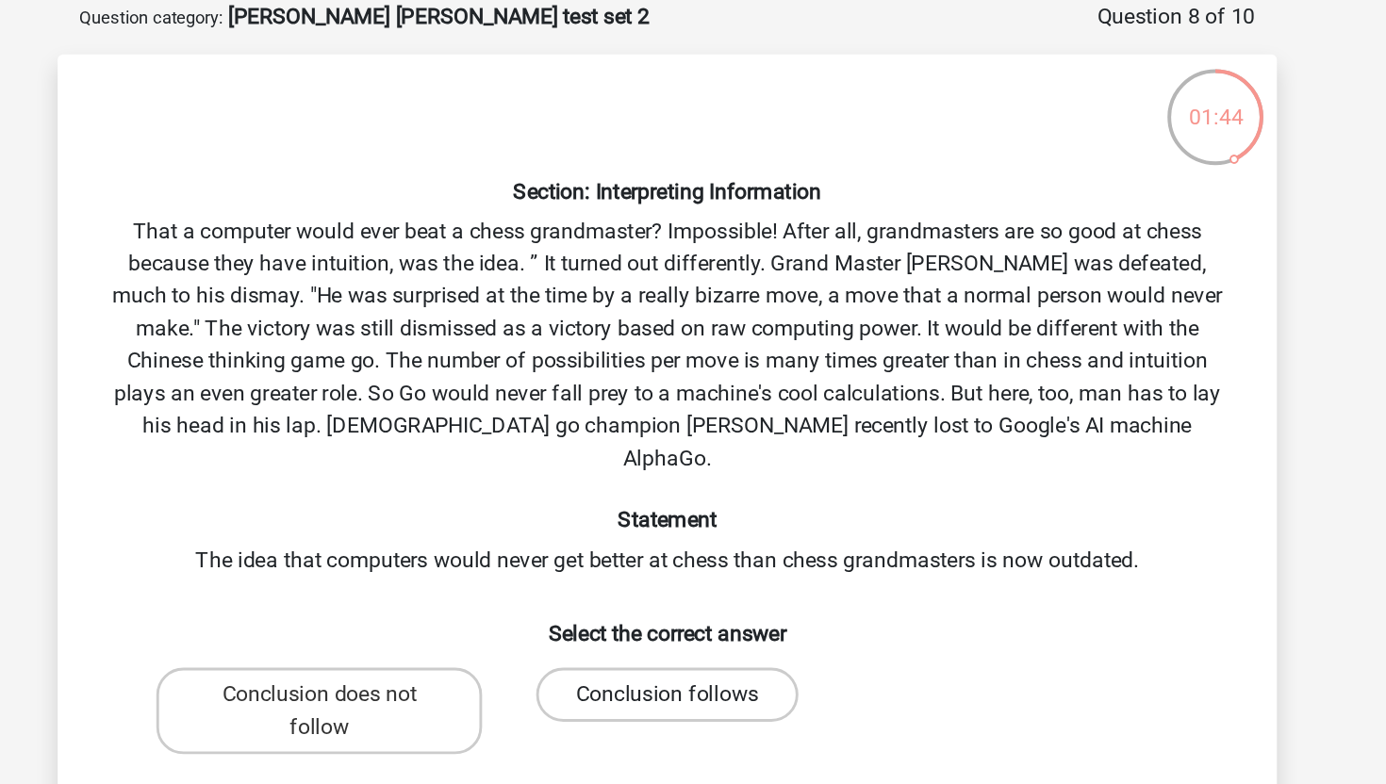
click at [647, 560] on label "Conclusion follows" at bounding box center [692, 579] width 182 height 38
click at [693, 579] on input "Conclusion follows" at bounding box center [699, 585] width 12 height 12
radio input "true"
click at [654, 628] on div "Next Question" at bounding box center [693, 659] width 790 height 62
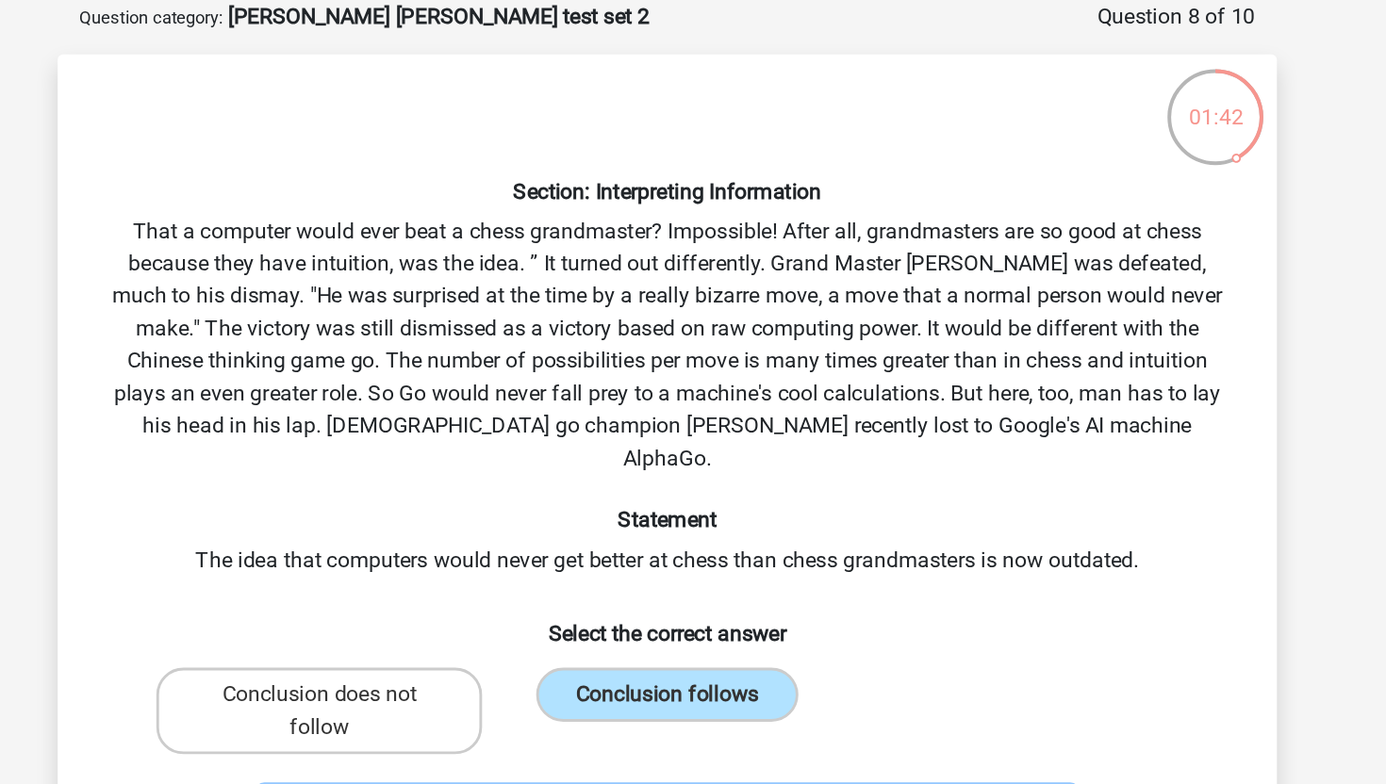
click at [654, 643] on button "Next Question" at bounding box center [693, 663] width 570 height 40
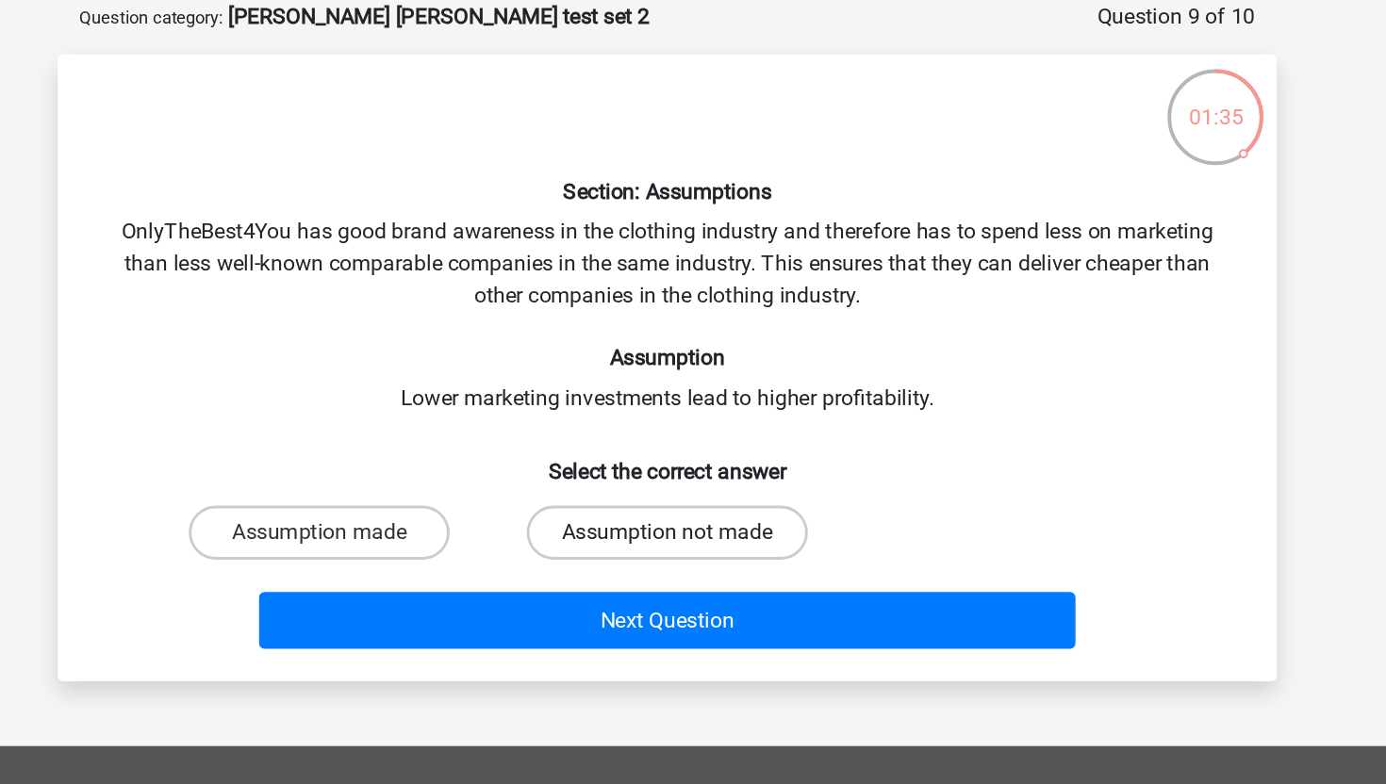
click at [630, 478] on label "Assumption not made" at bounding box center [693, 466] width 196 height 38
click at [693, 478] on input "Assumption not made" at bounding box center [699, 472] width 12 height 12
radio input "true"
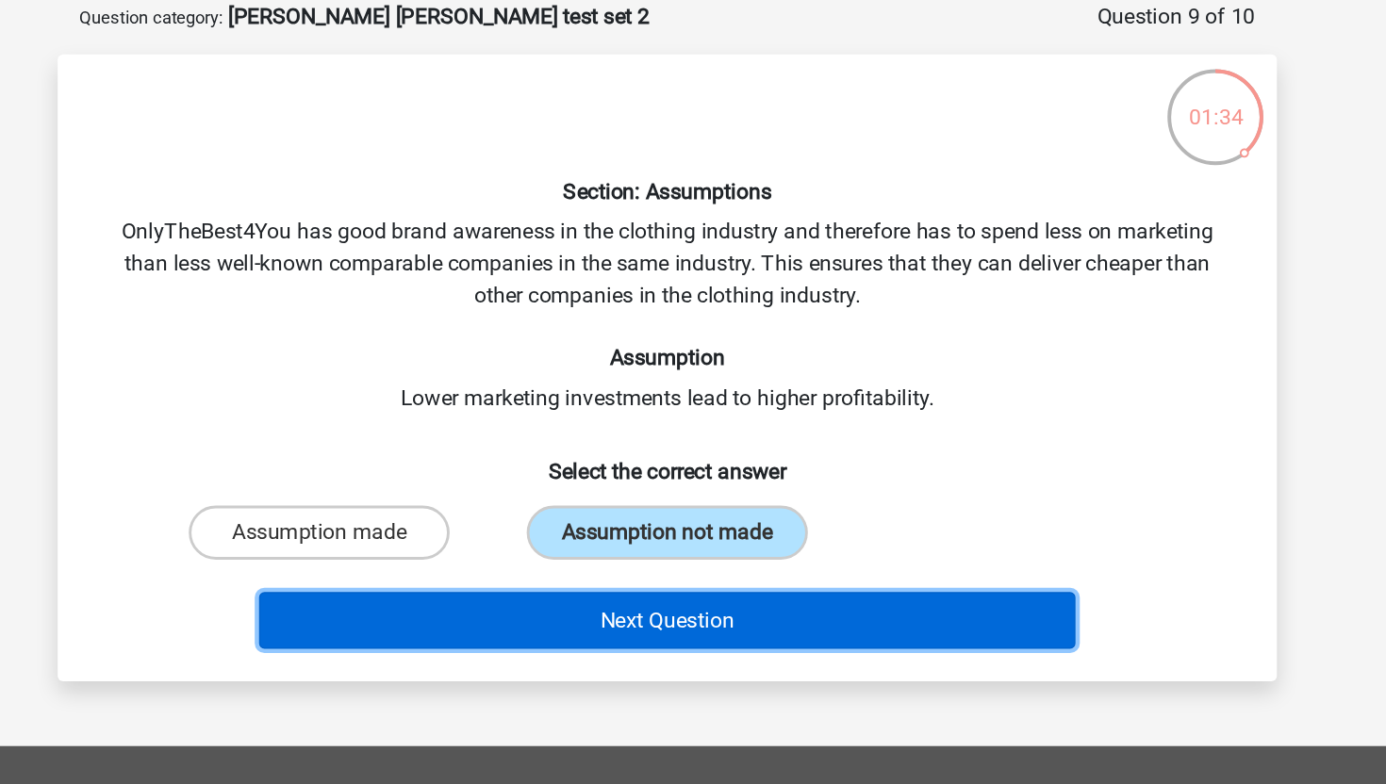
click at [621, 537] on button "Next Question" at bounding box center [693, 527] width 570 height 40
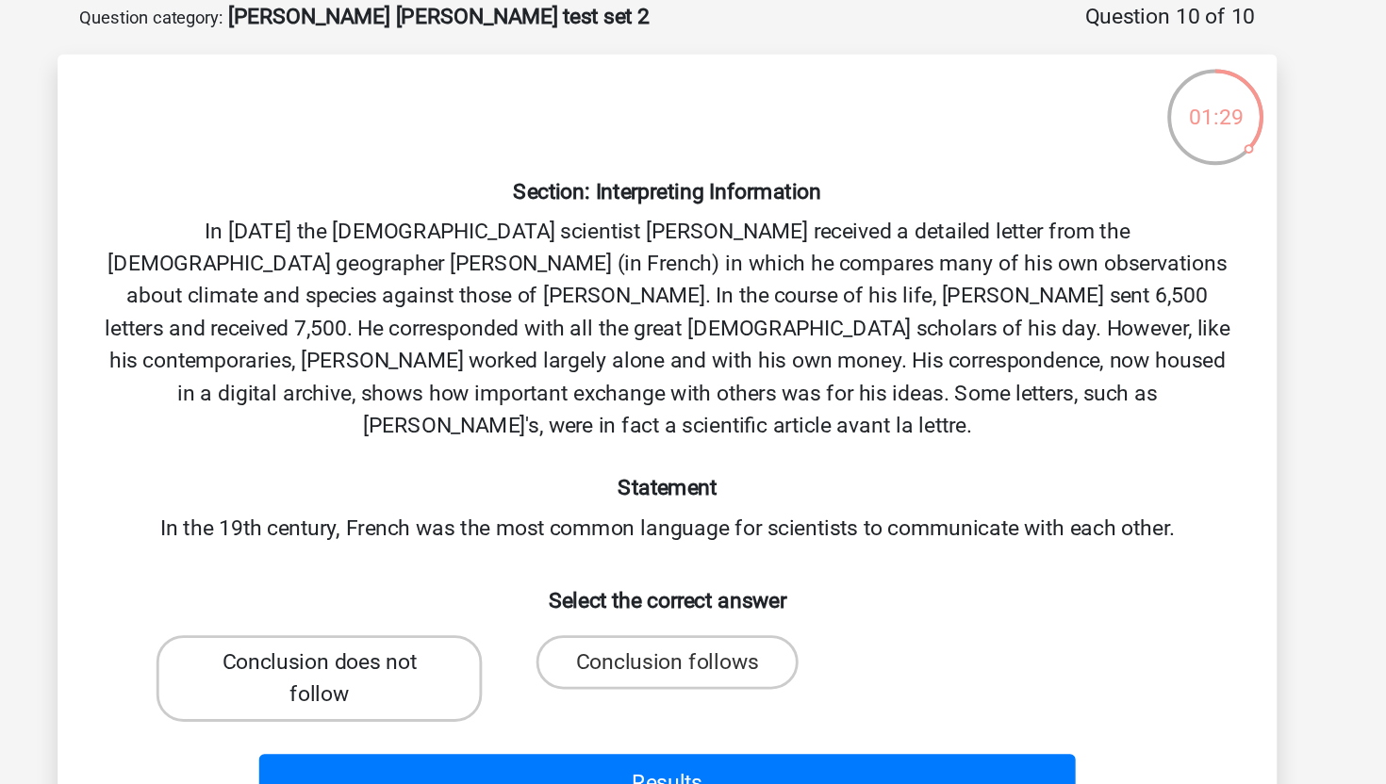
click at [523, 550] on label "Conclusion does not follow" at bounding box center [449, 567] width 227 height 60
click at [463, 556] on input "Conclusion does not follow" at bounding box center [457, 562] width 12 height 12
radio input "true"
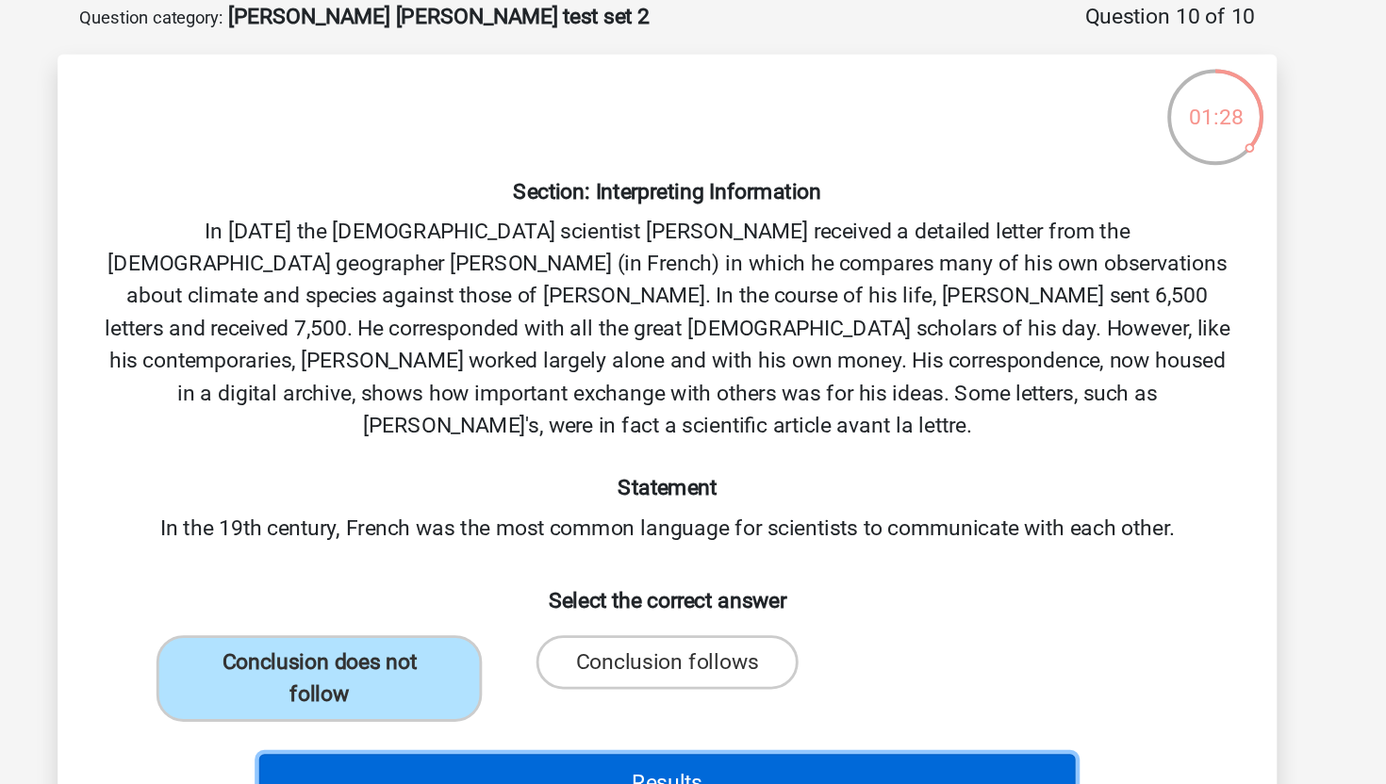
click at [588, 620] on button "Results" at bounding box center [693, 640] width 570 height 40
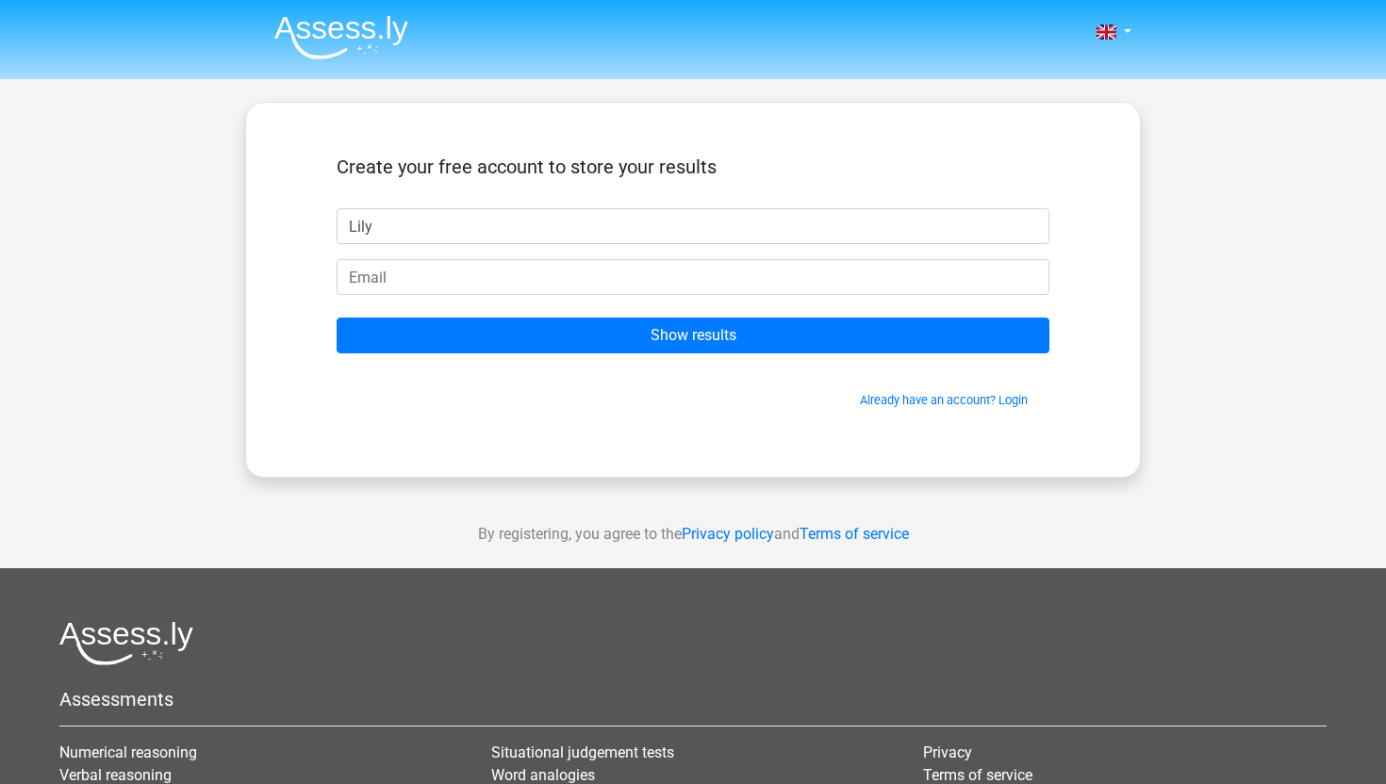
type input "Lily"
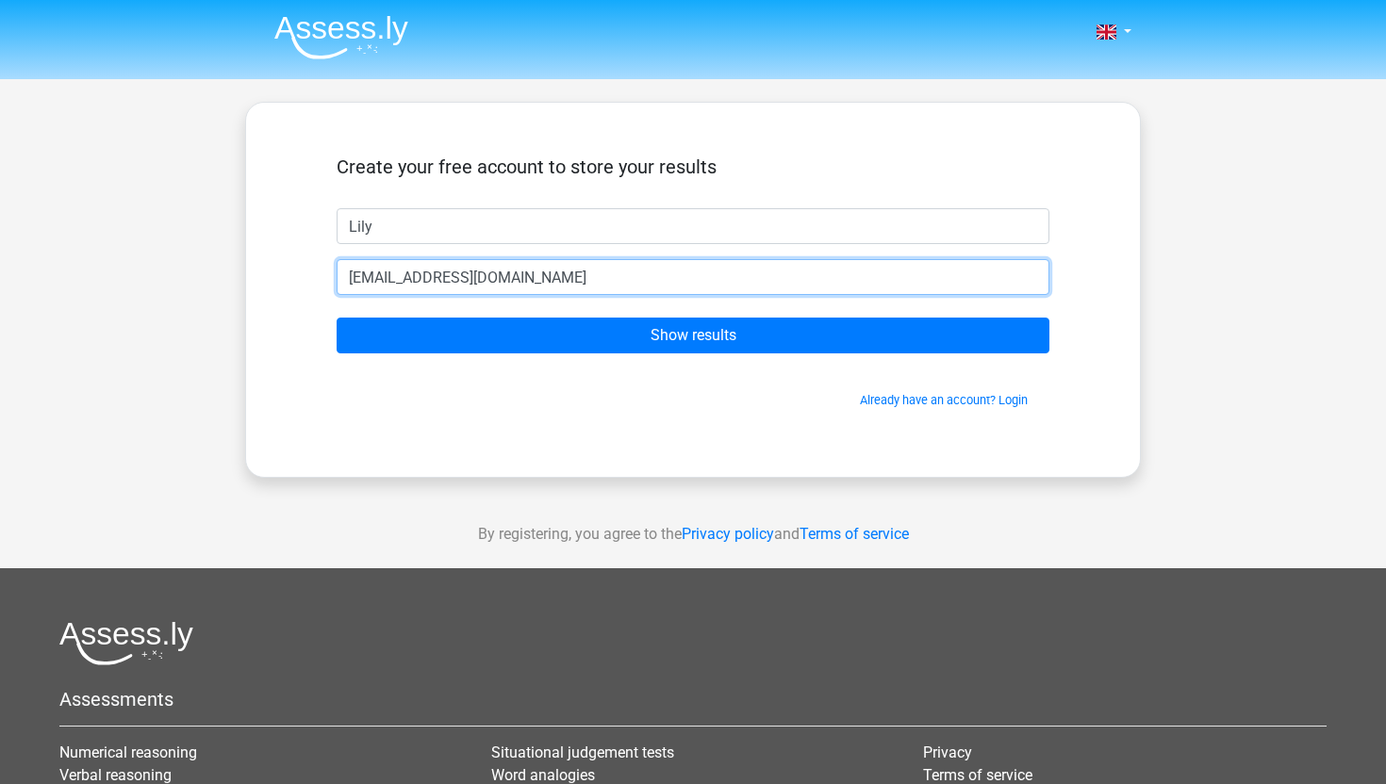
type input "[EMAIL_ADDRESS][DOMAIN_NAME]"
click at [336, 318] on input "Show results" at bounding box center [692, 336] width 713 height 36
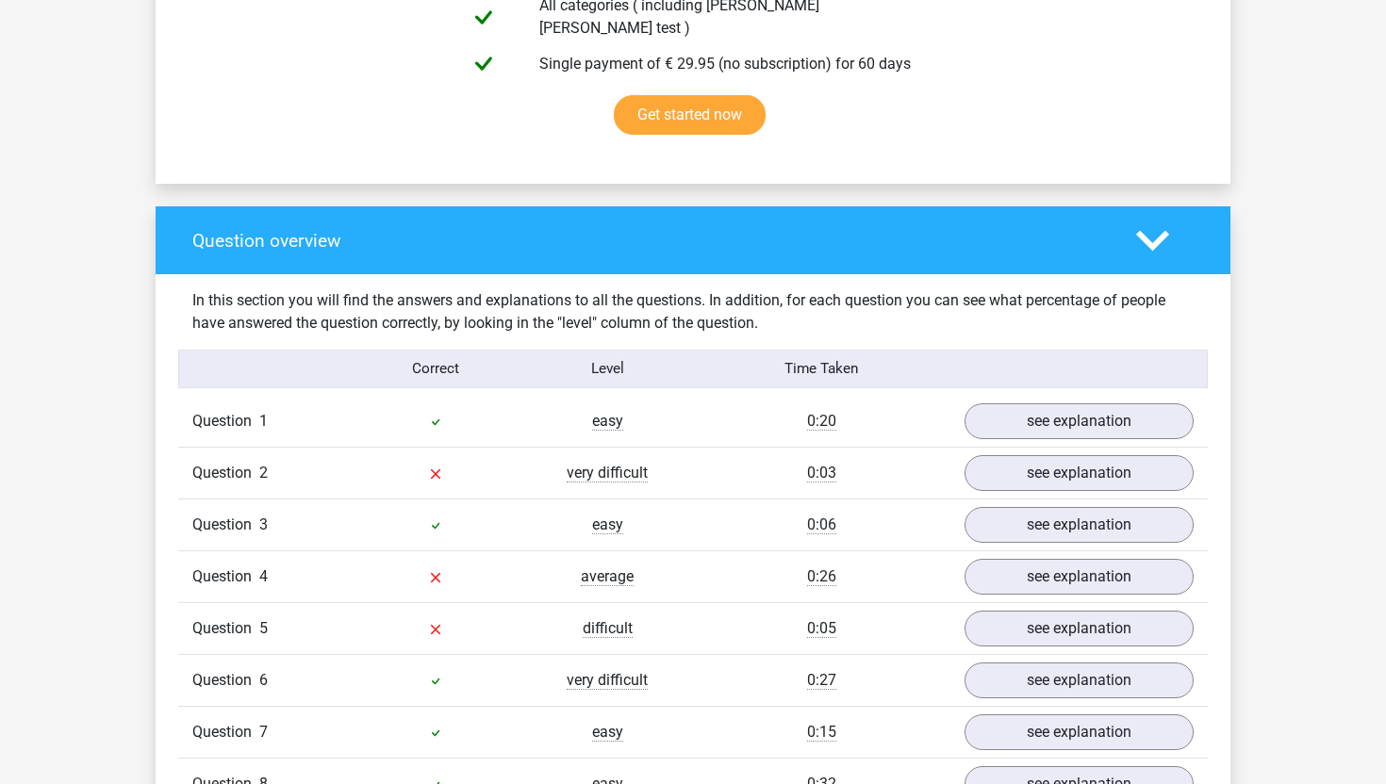
scroll to position [1205, 0]
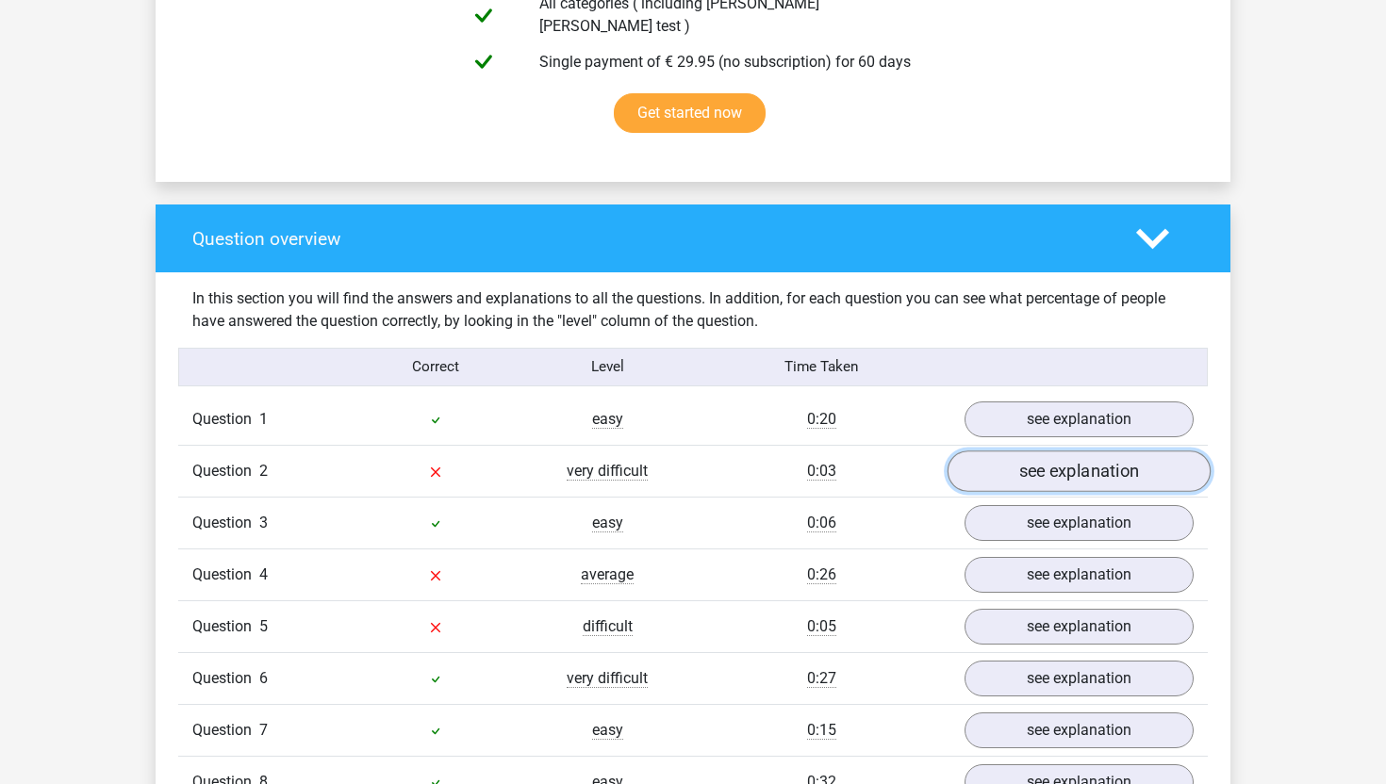
click at [1125, 463] on link "see explanation" at bounding box center [1078, 471] width 263 height 41
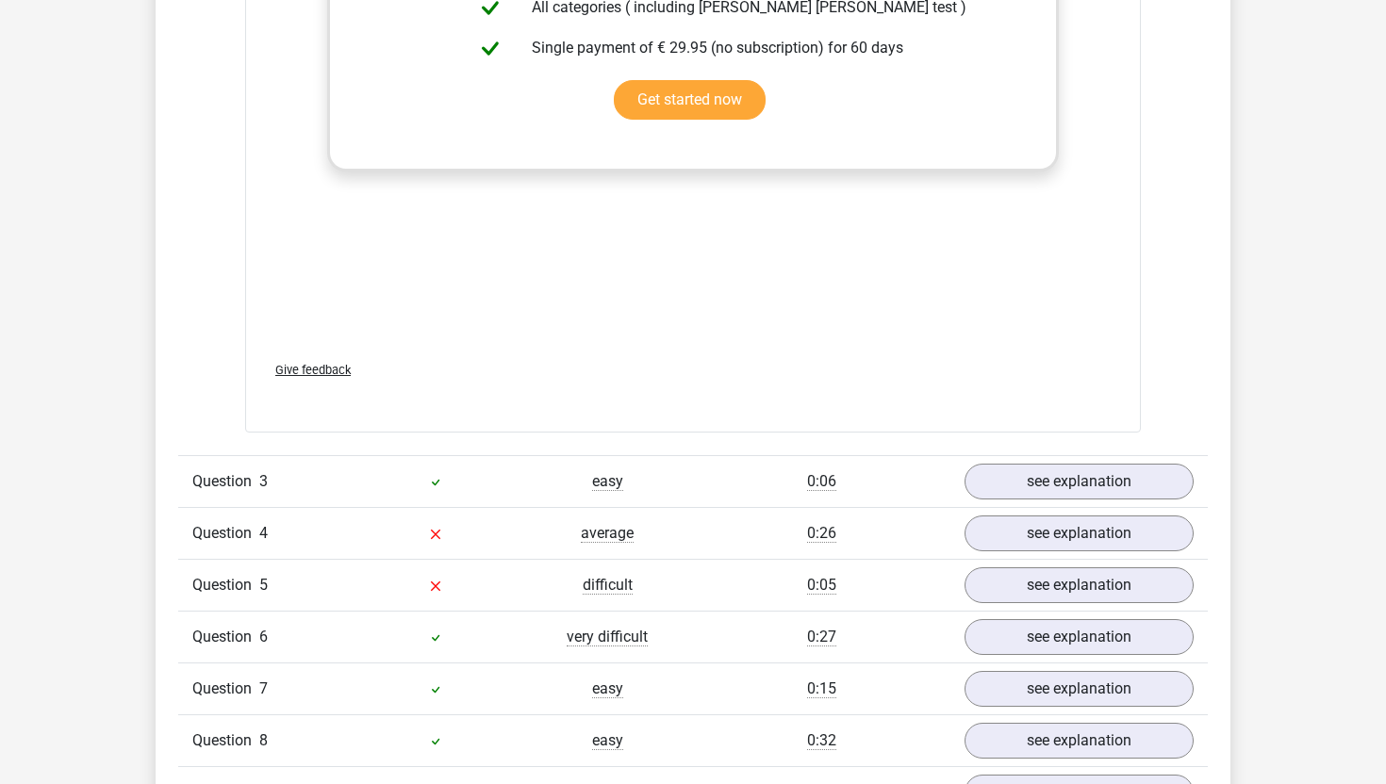
scroll to position [2233, 0]
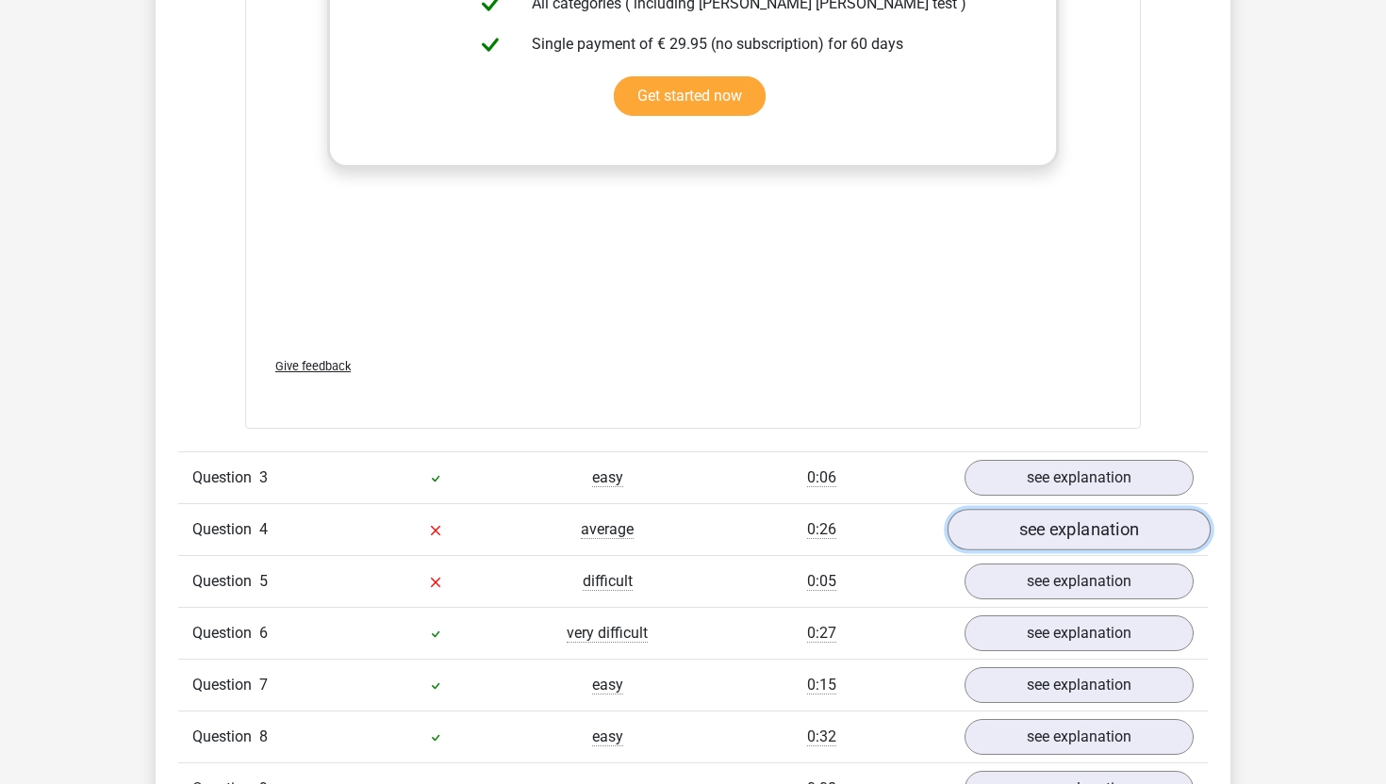
click at [1058, 518] on link "see explanation" at bounding box center [1078, 529] width 263 height 41
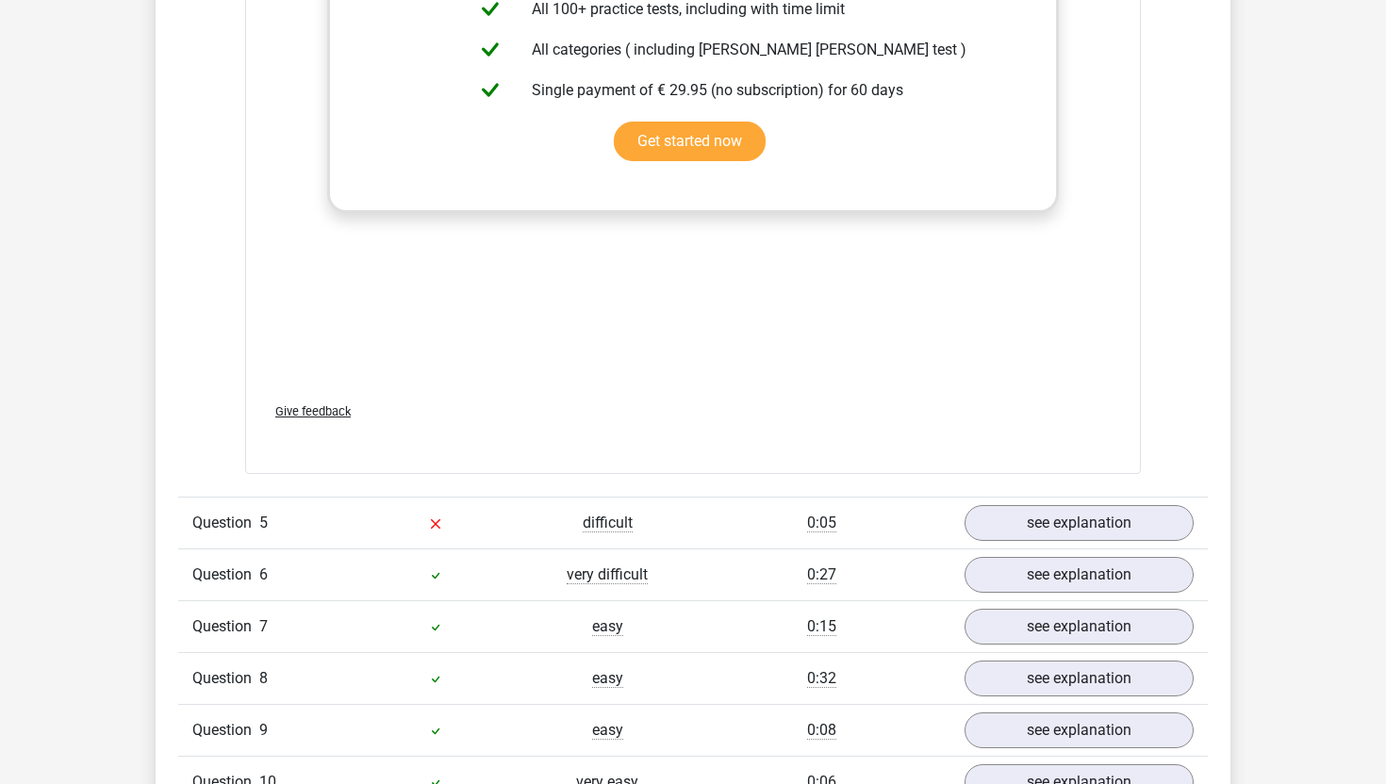
scroll to position [3405, 0]
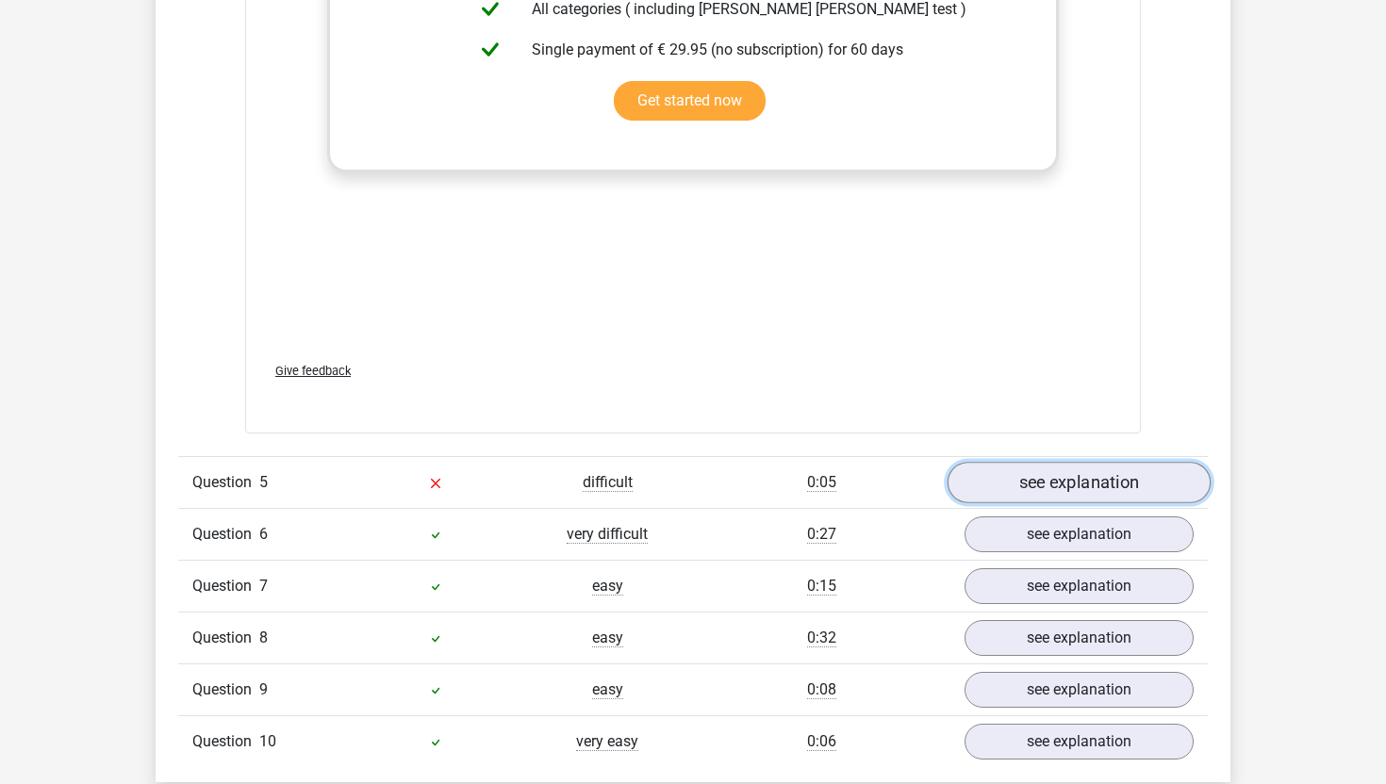
click at [1059, 476] on link "see explanation" at bounding box center [1078, 482] width 263 height 41
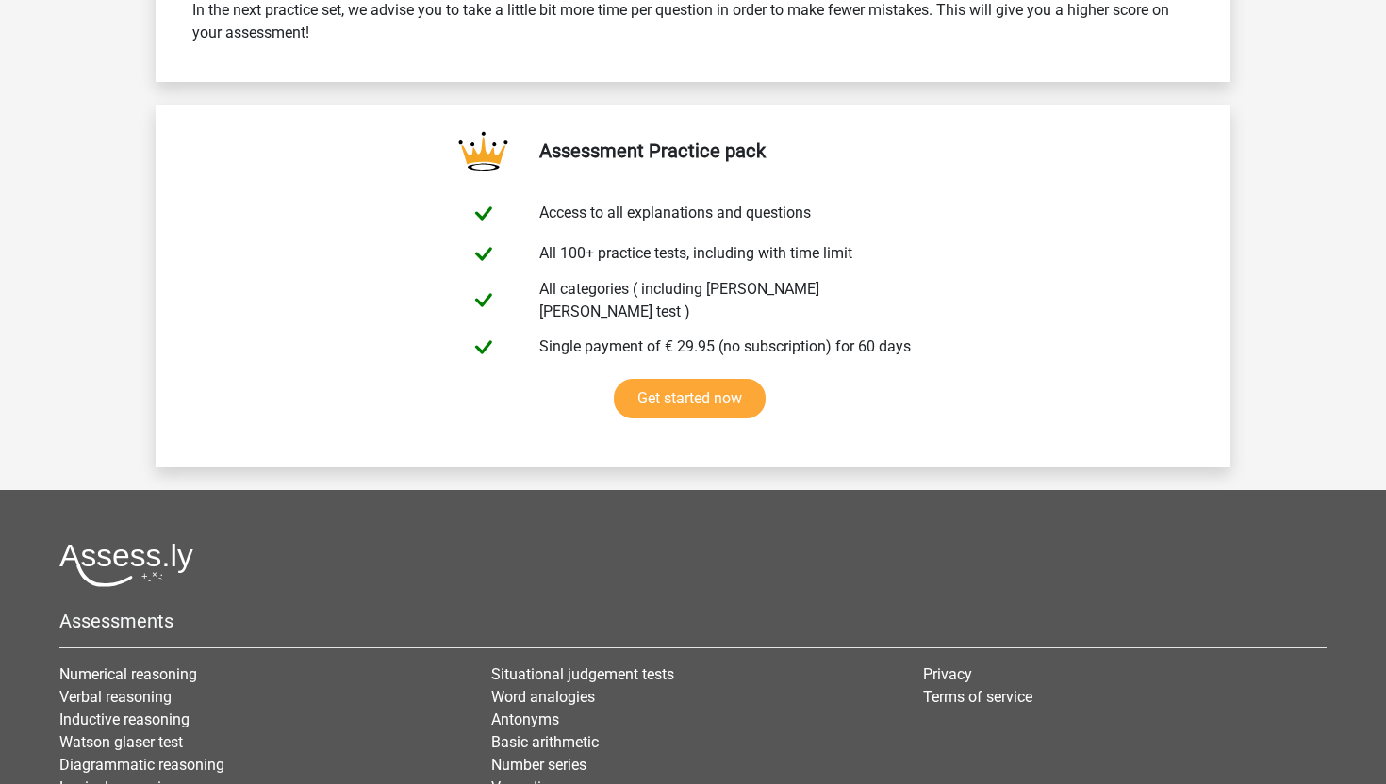
scroll to position [6132, 0]
